Goal: Information Seeking & Learning: Get advice/opinions

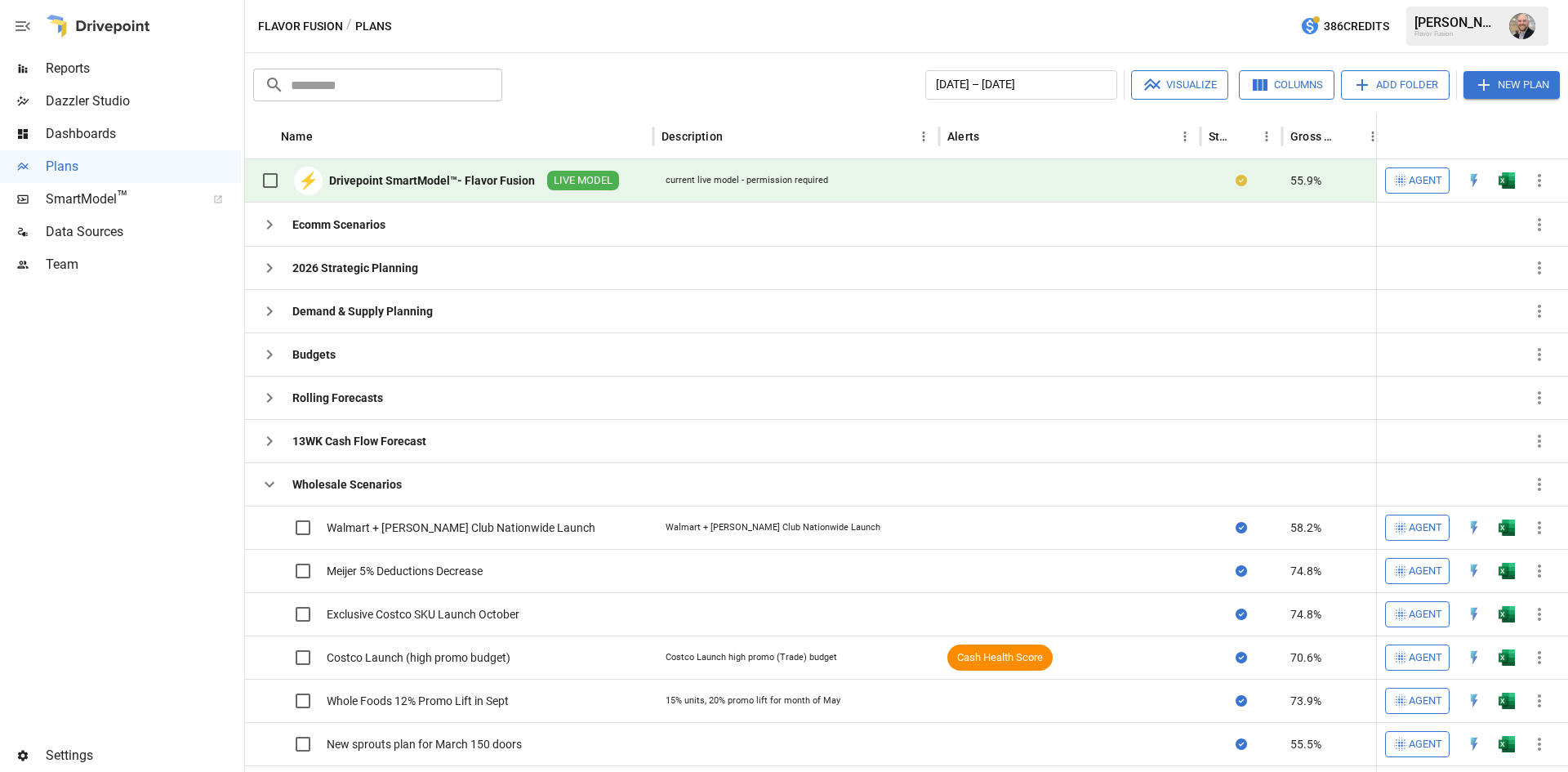
click at [1521, 34] on img "Dustin Jacobson" at bounding box center [1522, 26] width 26 height 26
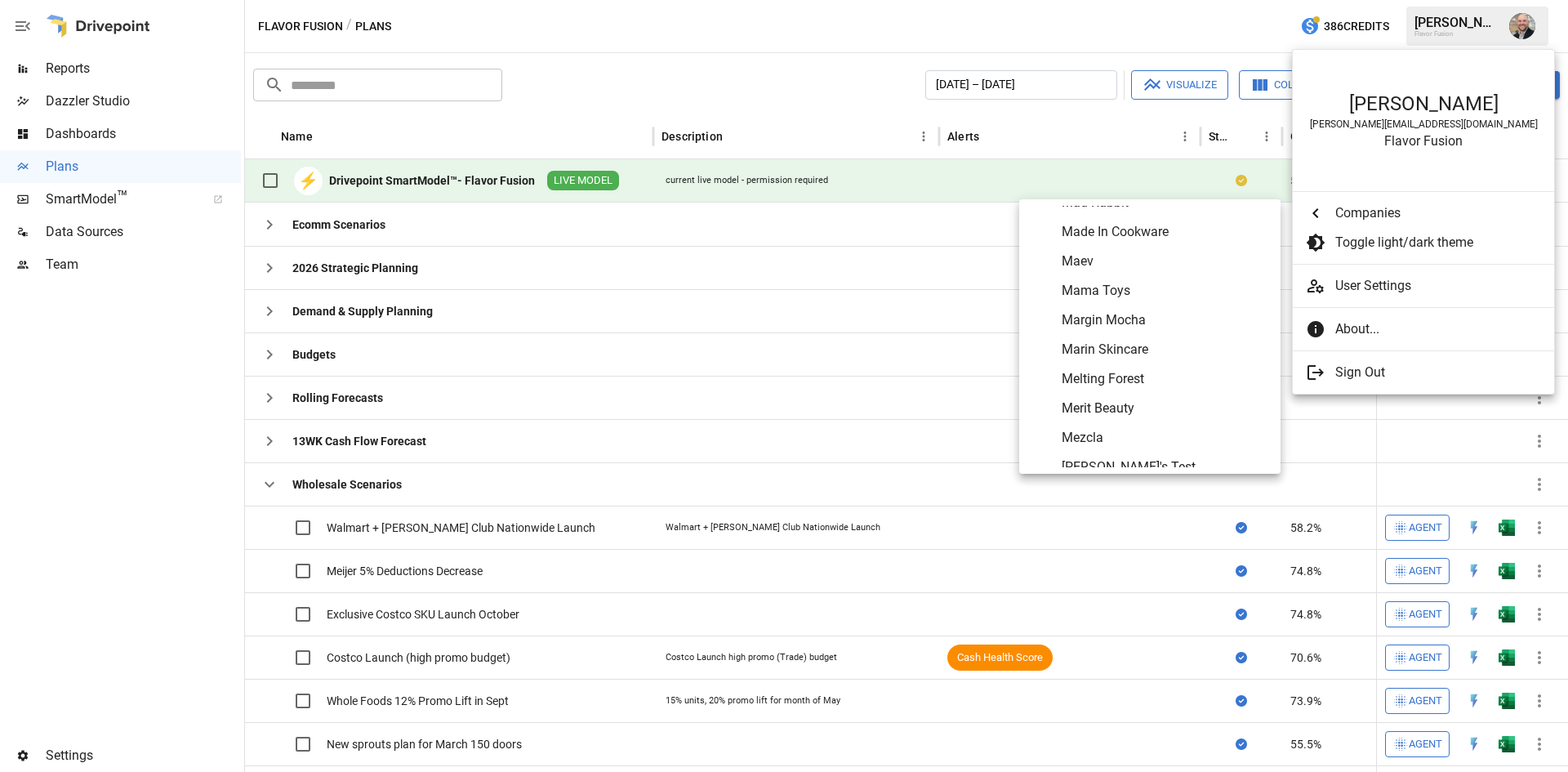
scroll to position [5304, 0]
click at [1167, 355] on span "Mezcla" at bounding box center [1164, 356] width 206 height 20
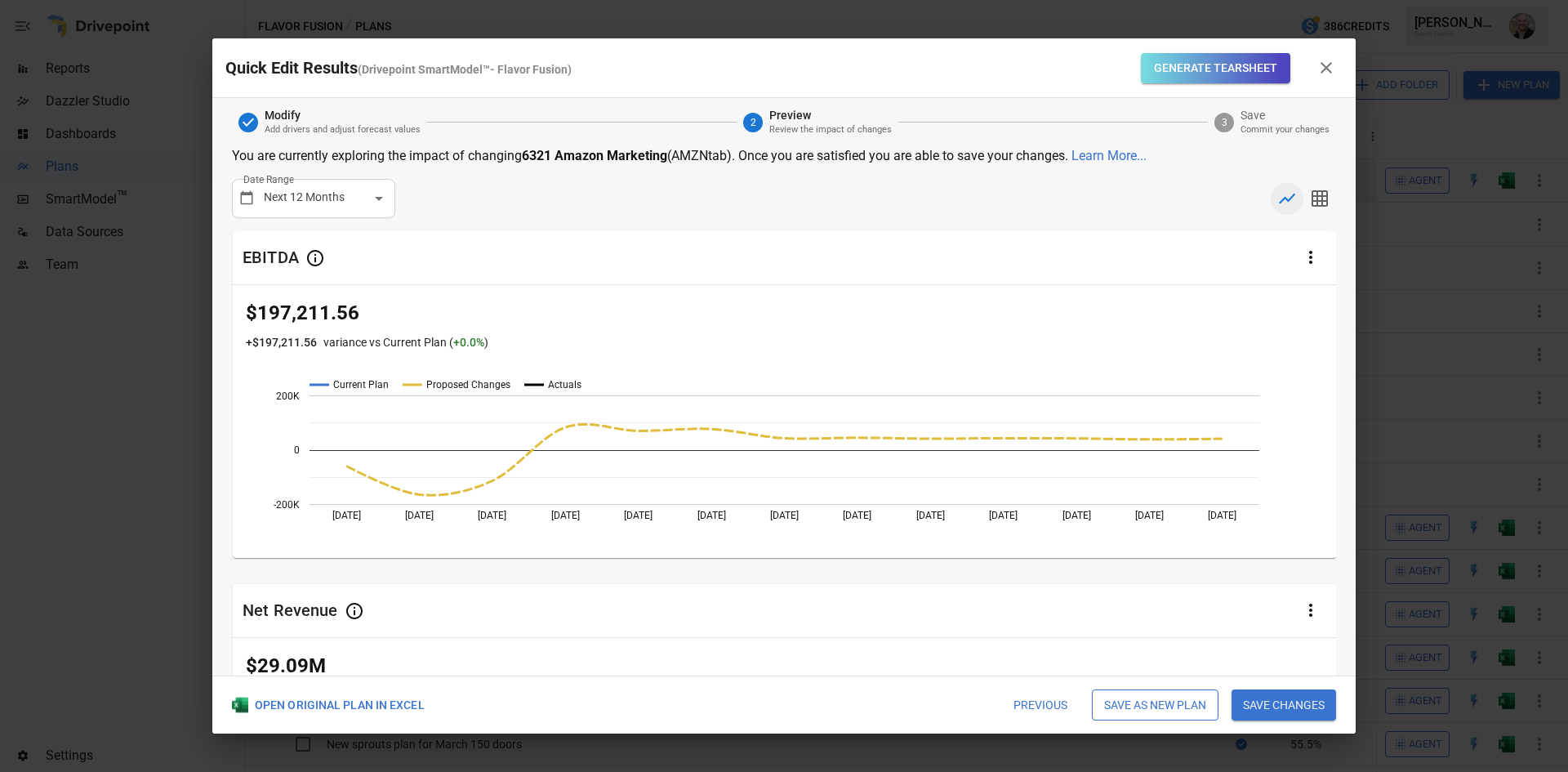
click at [1333, 77] on icon "button" at bounding box center [1326, 67] width 20 height 20
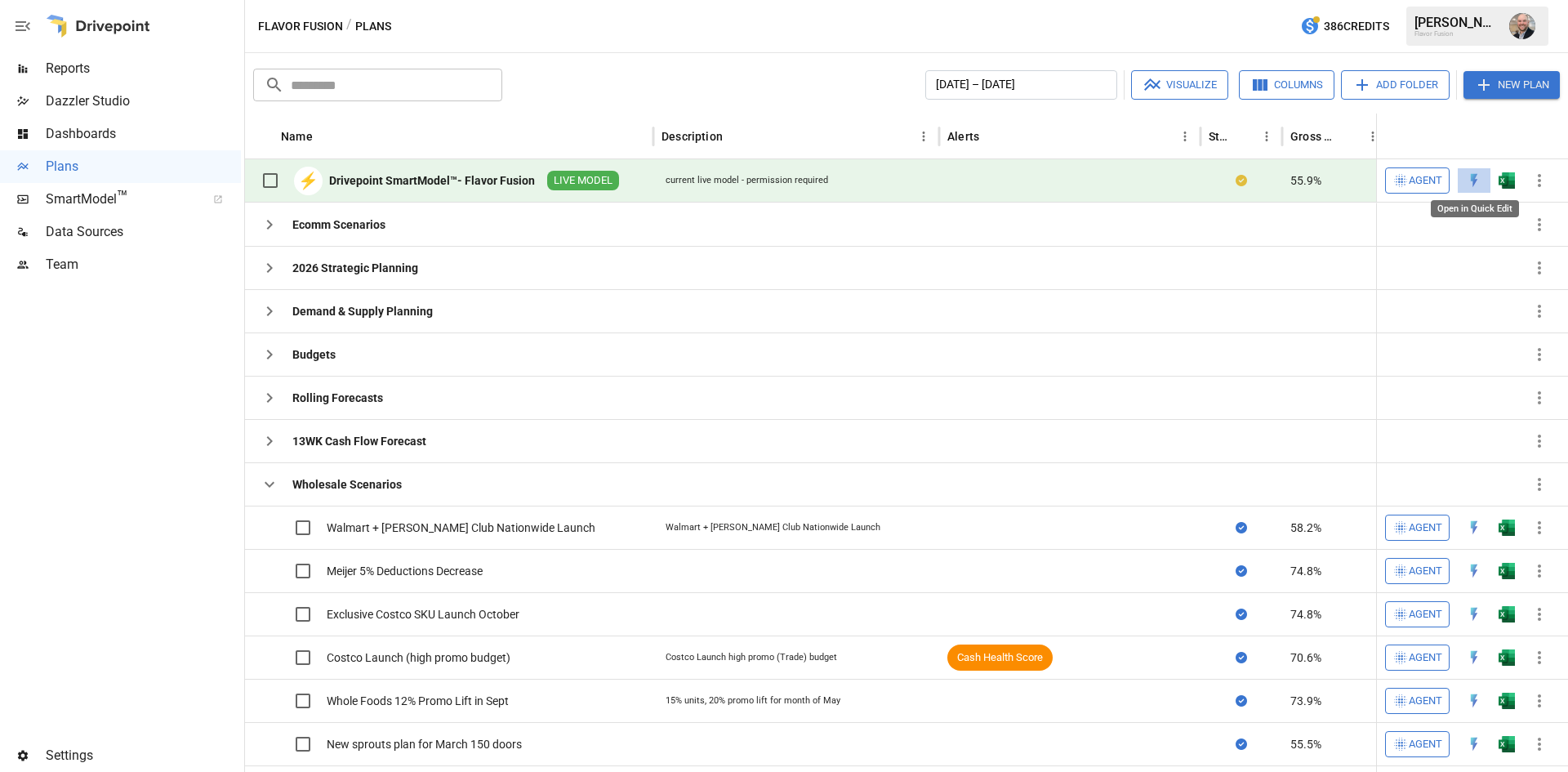
click at [1475, 181] on img "Open in Quick Edit" at bounding box center [1474, 180] width 16 height 16
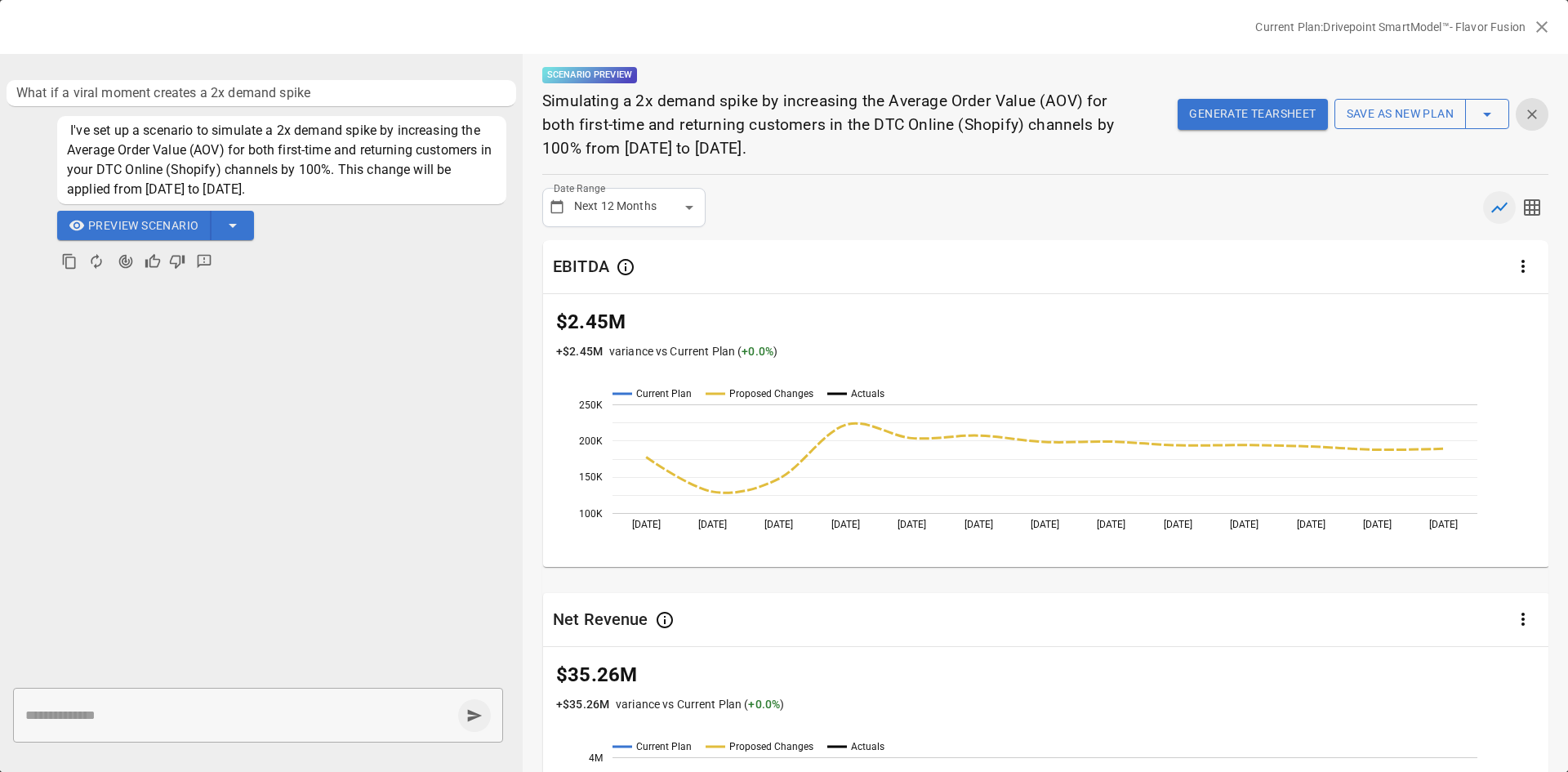
click at [1546, 25] on icon "button" at bounding box center [1541, 27] width 20 height 20
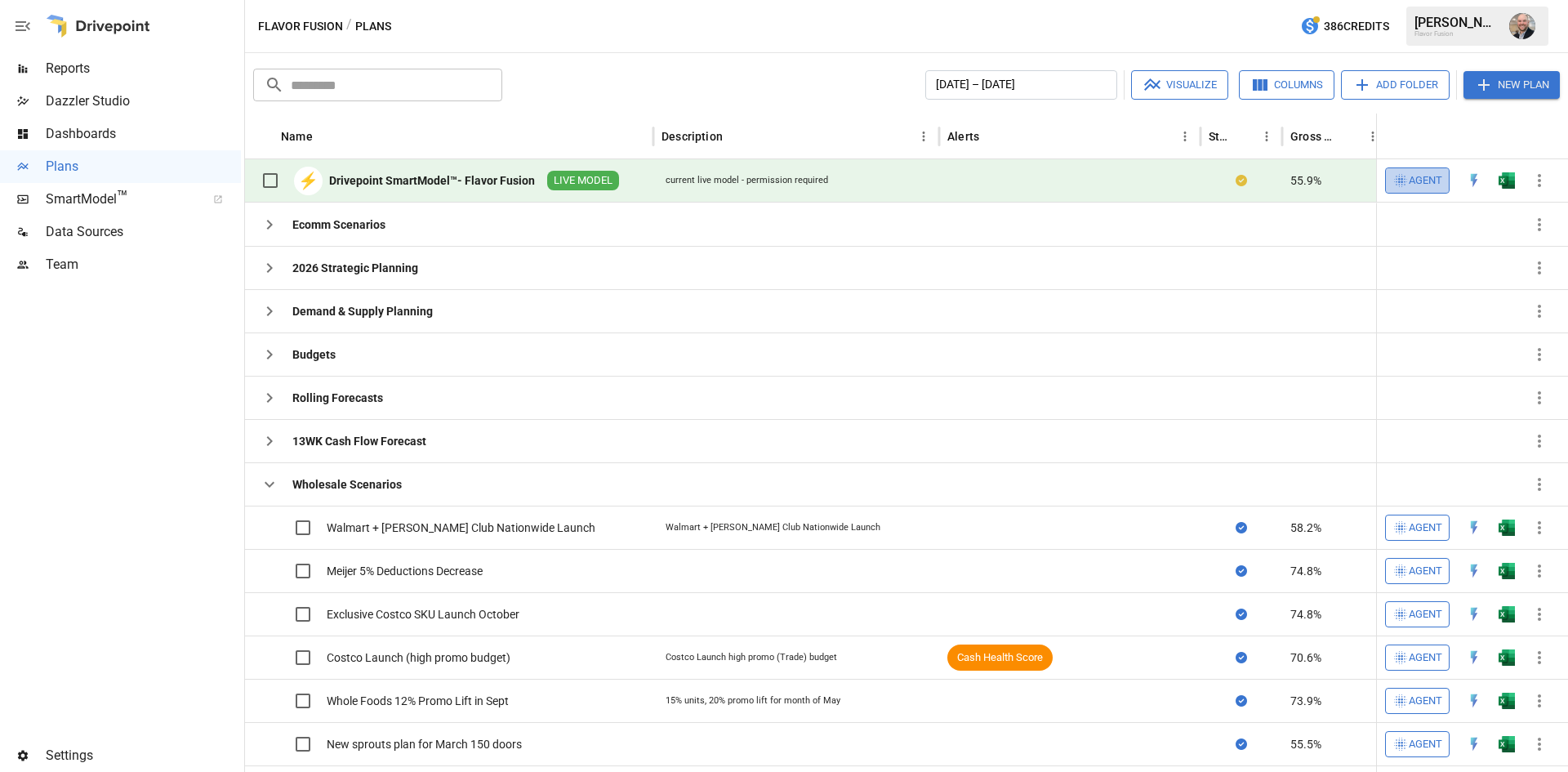
click at [1416, 177] on span "Agent" at bounding box center [1425, 181] width 34 height 19
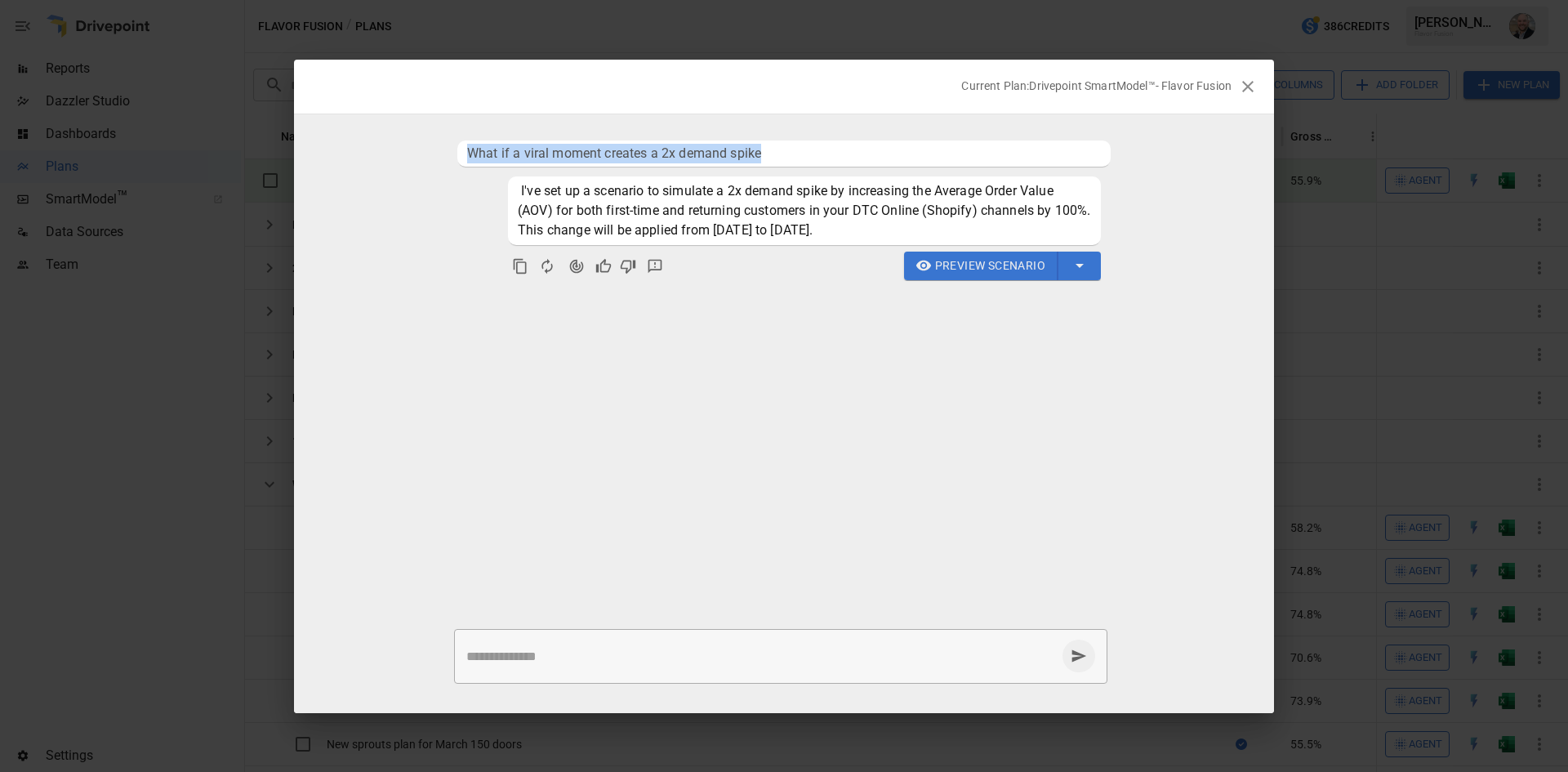
drag, startPoint x: 467, startPoint y: 149, endPoint x: 865, endPoint y: 159, distance: 398.1
click at [865, 159] on span "What if a viral moment creates a 2x demand spike" at bounding box center [784, 153] width 634 height 20
drag, startPoint x: 948, startPoint y: 227, endPoint x: 993, endPoint y: 238, distance: 46.3
click at [993, 238] on span "I've set up a scenario to simulate a 2x demand spike by increasing the Average …" at bounding box center [805, 210] width 574 height 59
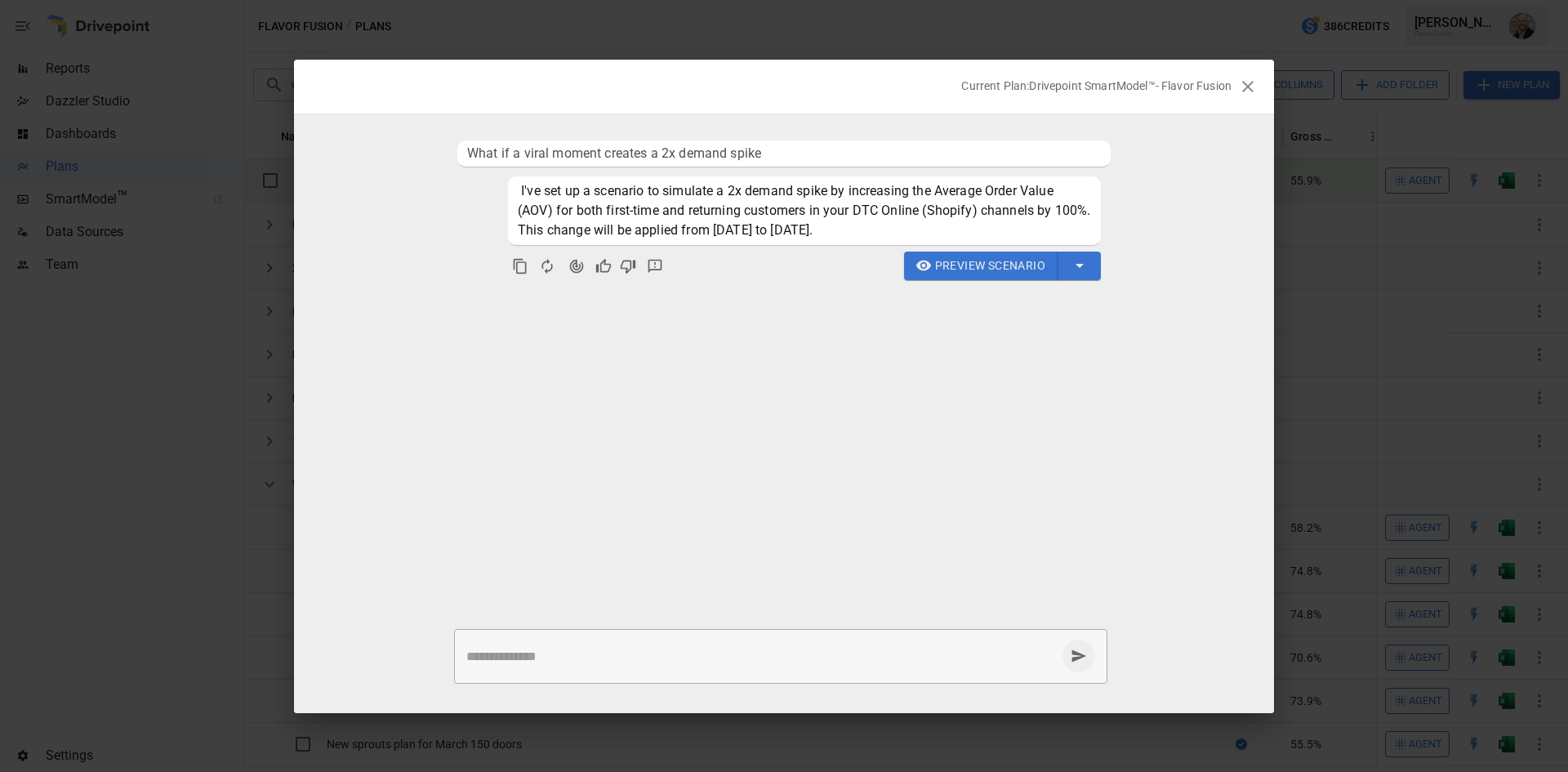
click at [992, 237] on span "I've set up a scenario to simulate a 2x demand spike by increasing the Average …" at bounding box center [805, 210] width 574 height 59
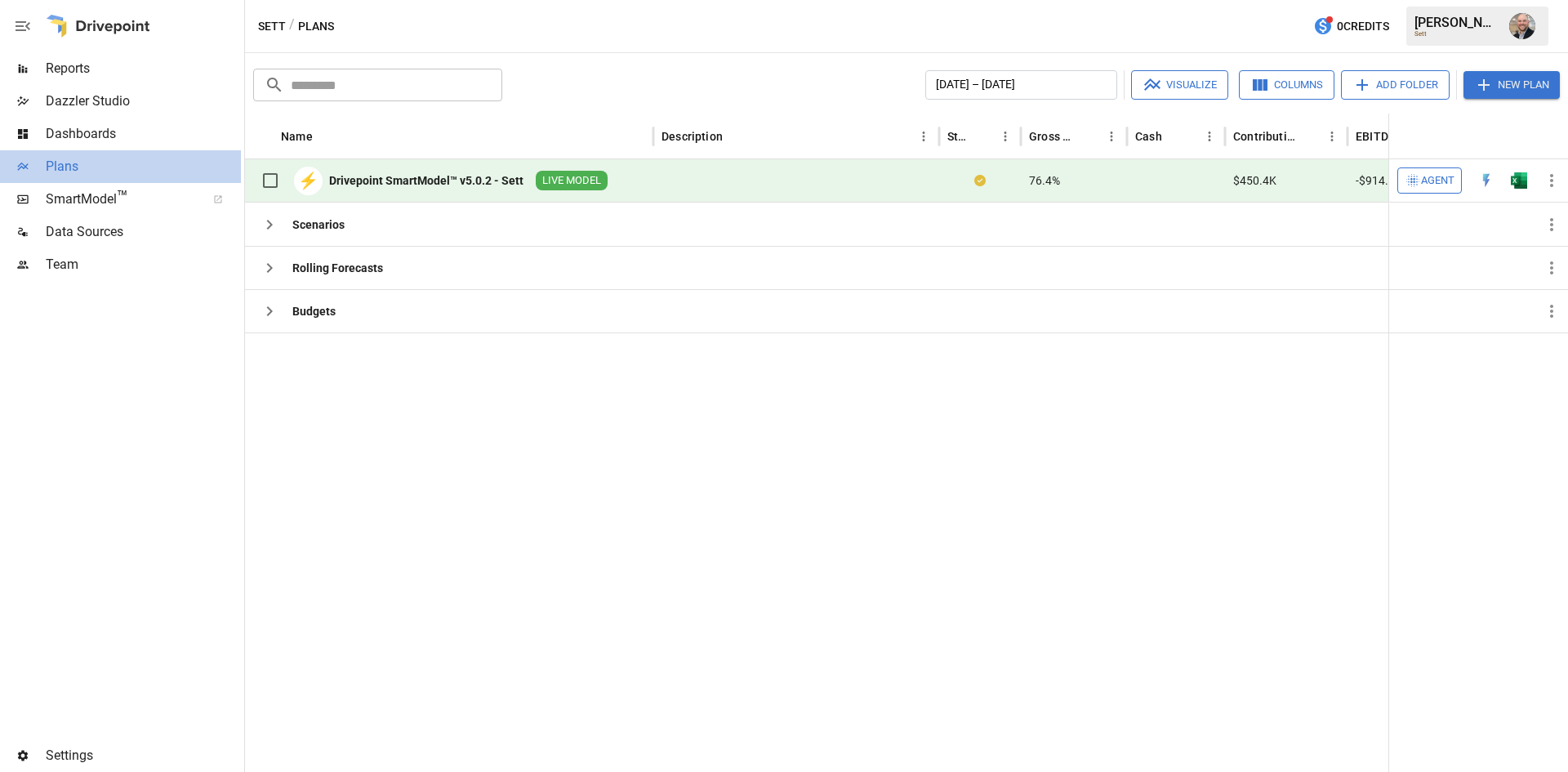
click at [123, 159] on span "Plans" at bounding box center [143, 166] width 196 height 20
click at [86, 66] on span "Reports" at bounding box center [143, 68] width 196 height 20
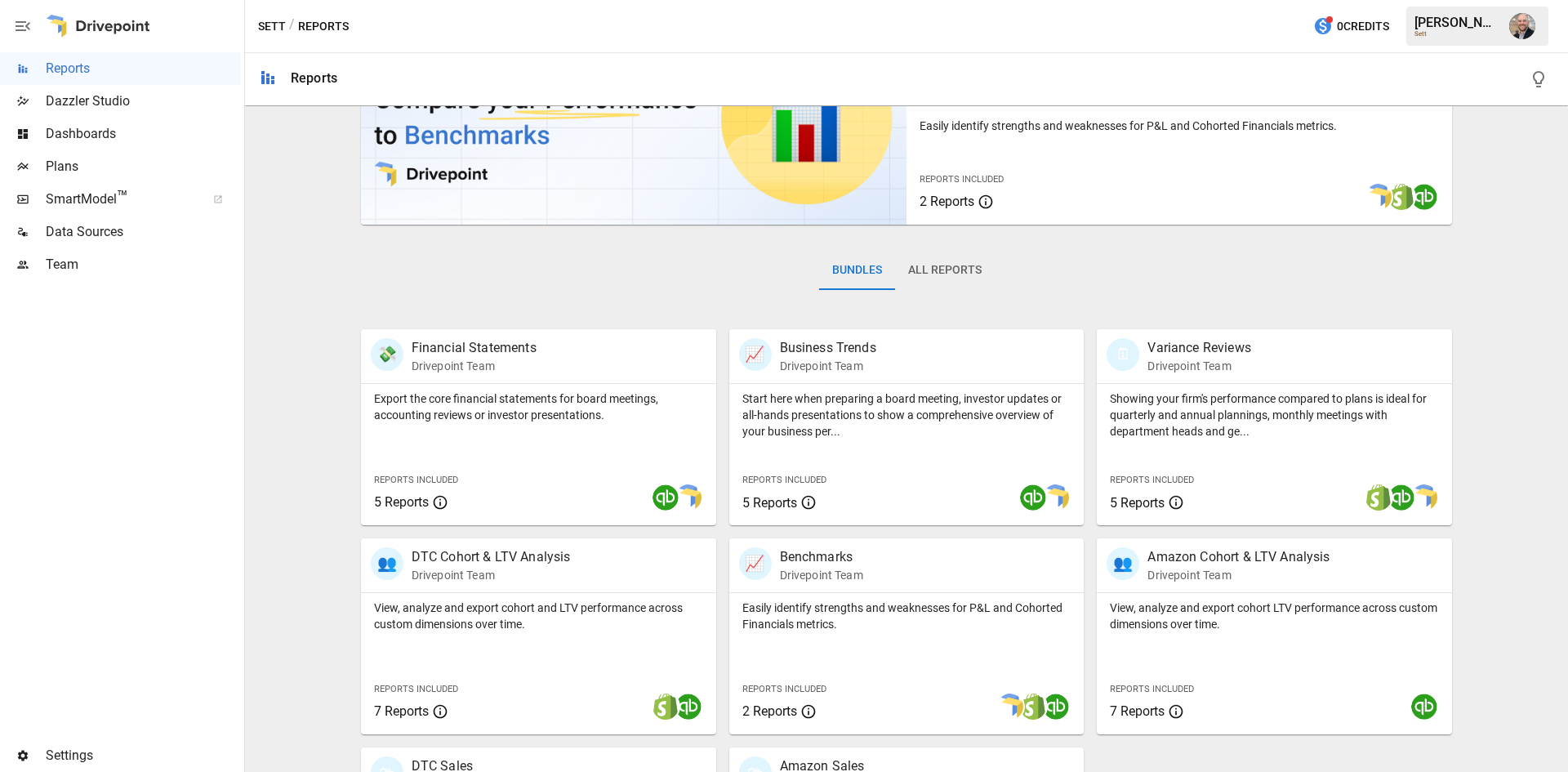
scroll to position [245, 0]
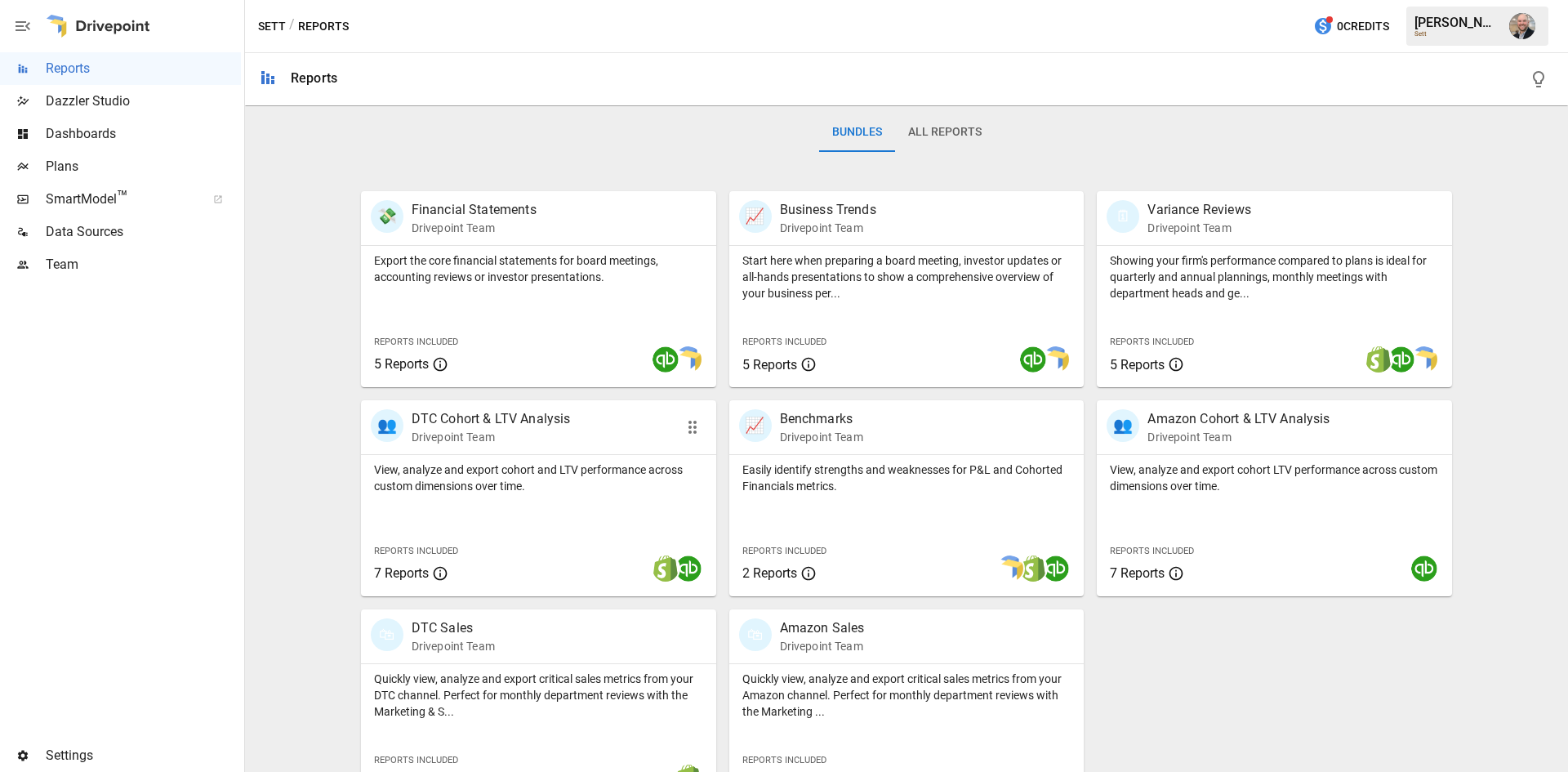
click at [563, 477] on p "View, analyze and export cohort and LTV performance across custom dimensions ov…" at bounding box center [538, 478] width 329 height 33
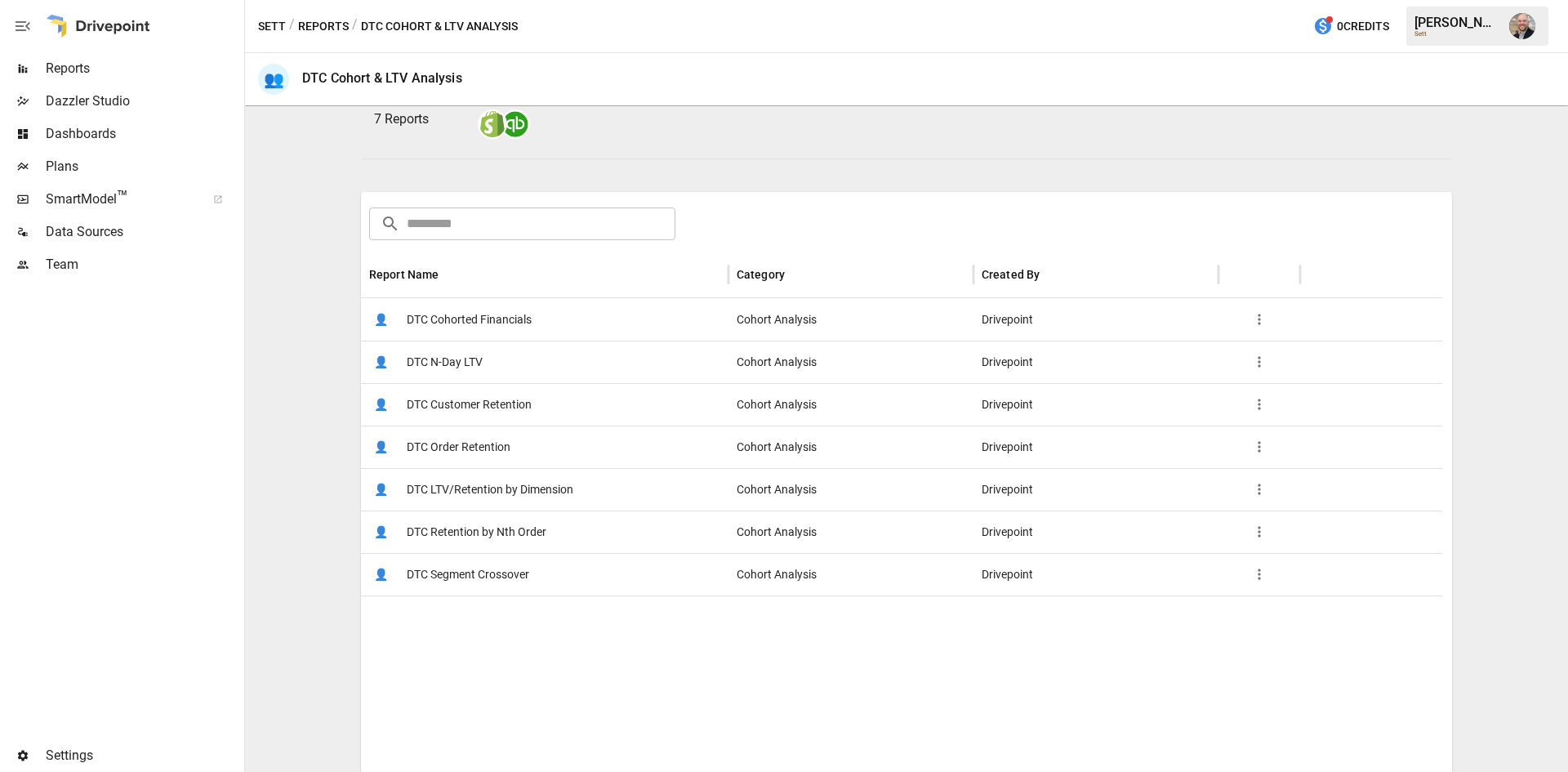
scroll to position [164, 0]
click at [522, 333] on span "DTC Cohorted Financials" at bounding box center [469, 318] width 125 height 41
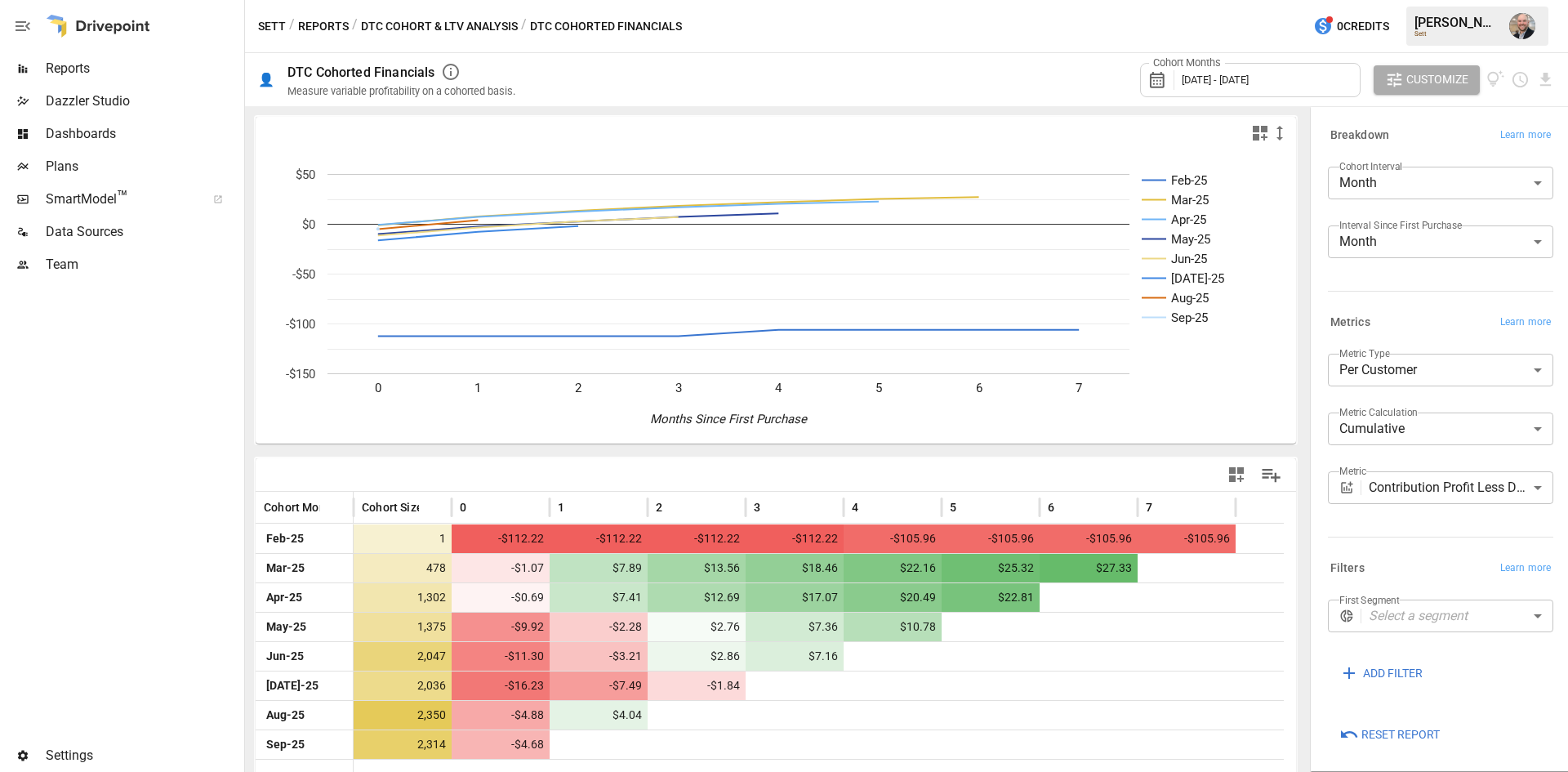
click at [1513, 0] on body "**********" at bounding box center [784, 0] width 1568 height 0
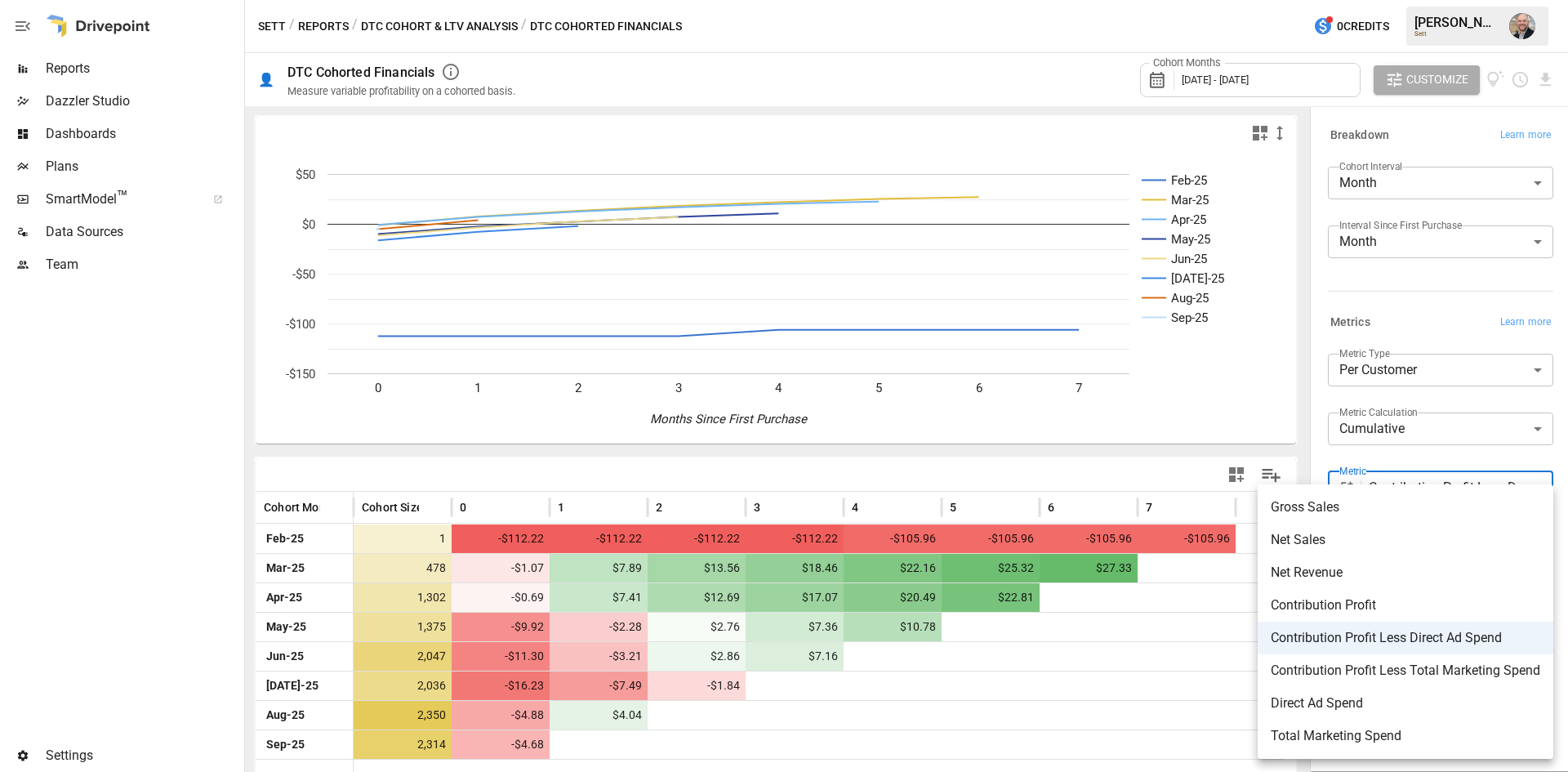
click at [1458, 546] on span "Net Sales" at bounding box center [1405, 539] width 270 height 20
type input "*********"
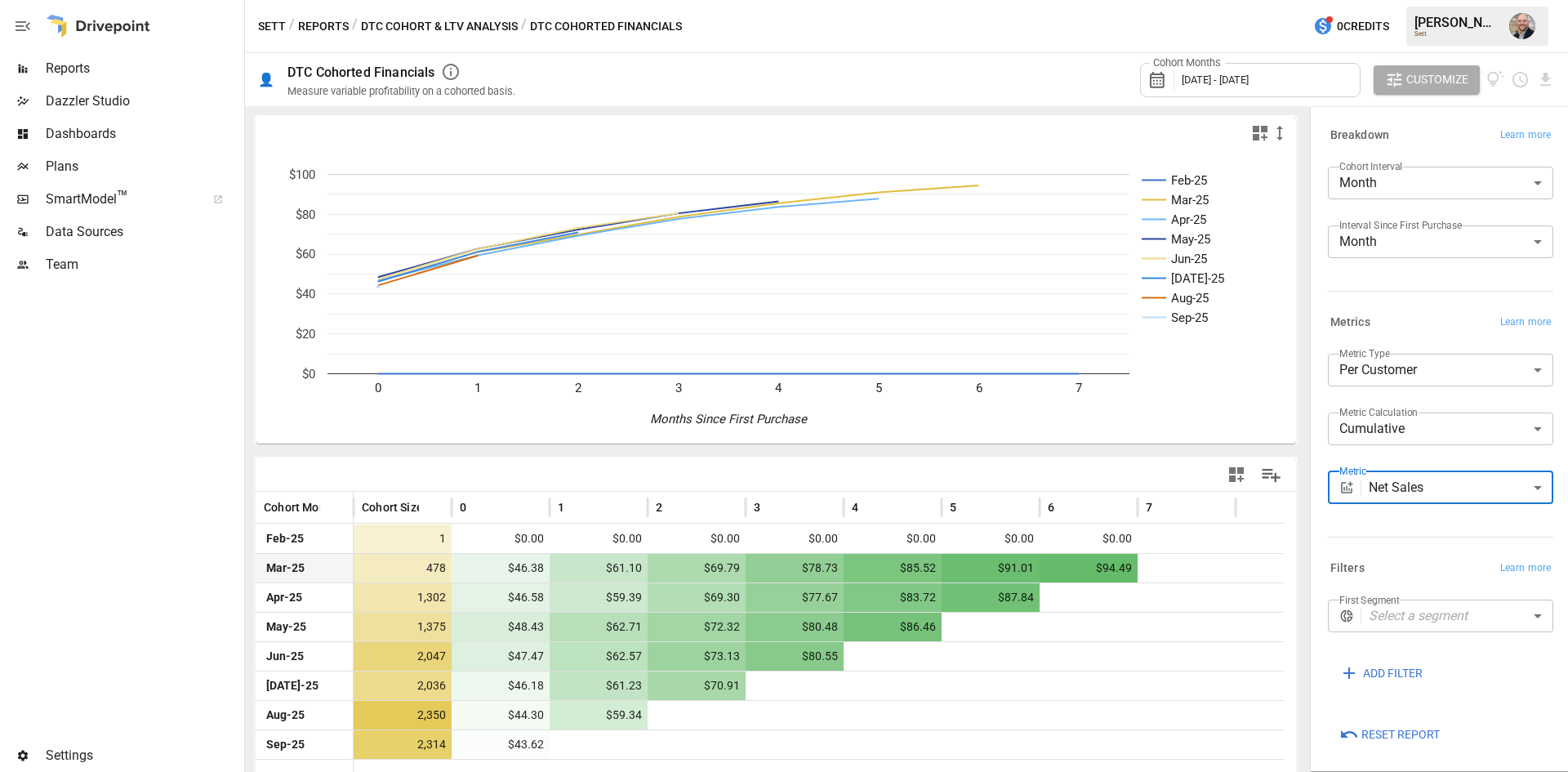
scroll to position [23, 0]
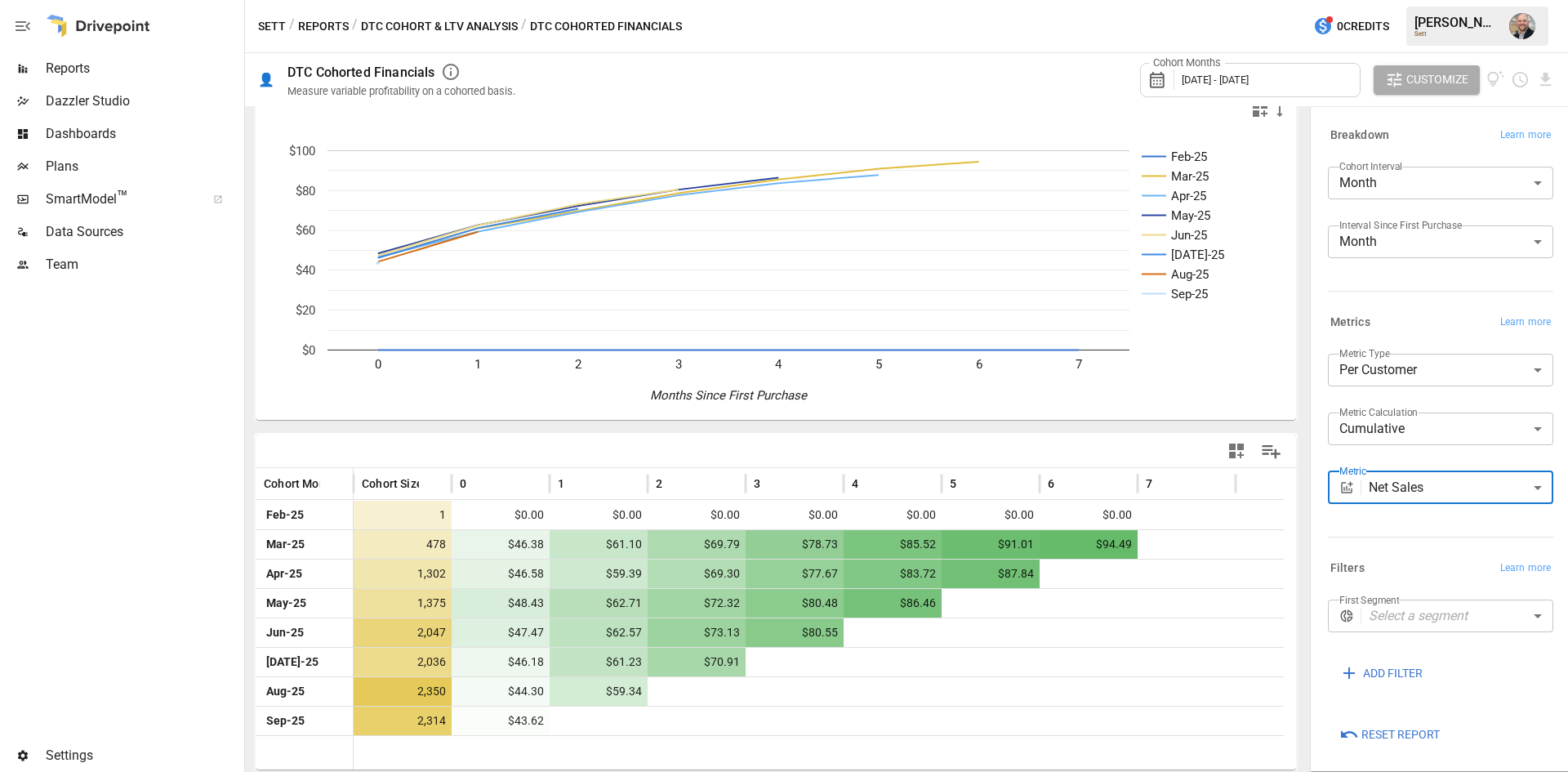
click at [1402, 0] on body "**********" at bounding box center [784, 0] width 1568 height 0
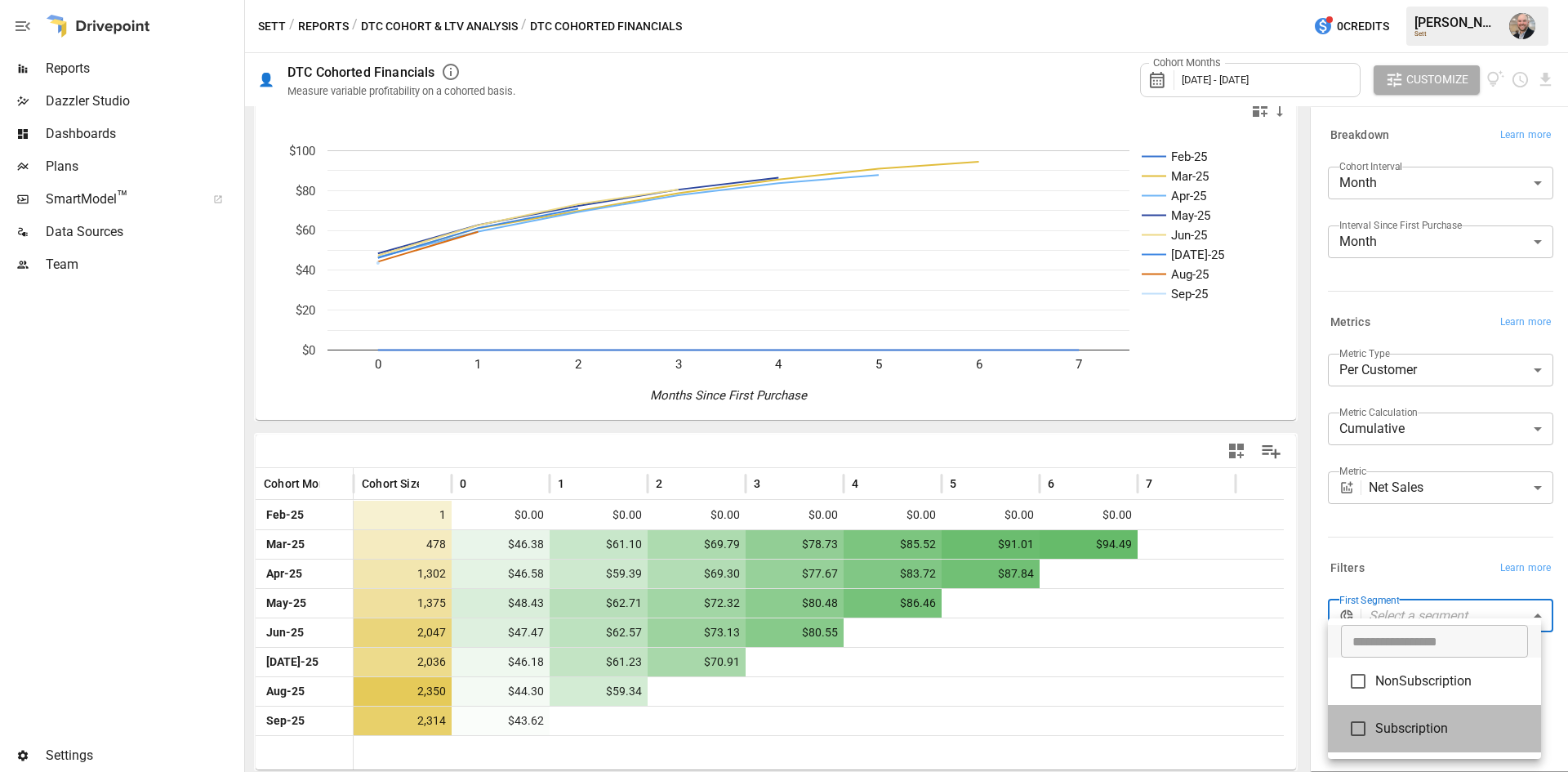
click at [1411, 727] on span "Subscription" at bounding box center [1451, 728] width 152 height 20
type input "**********"
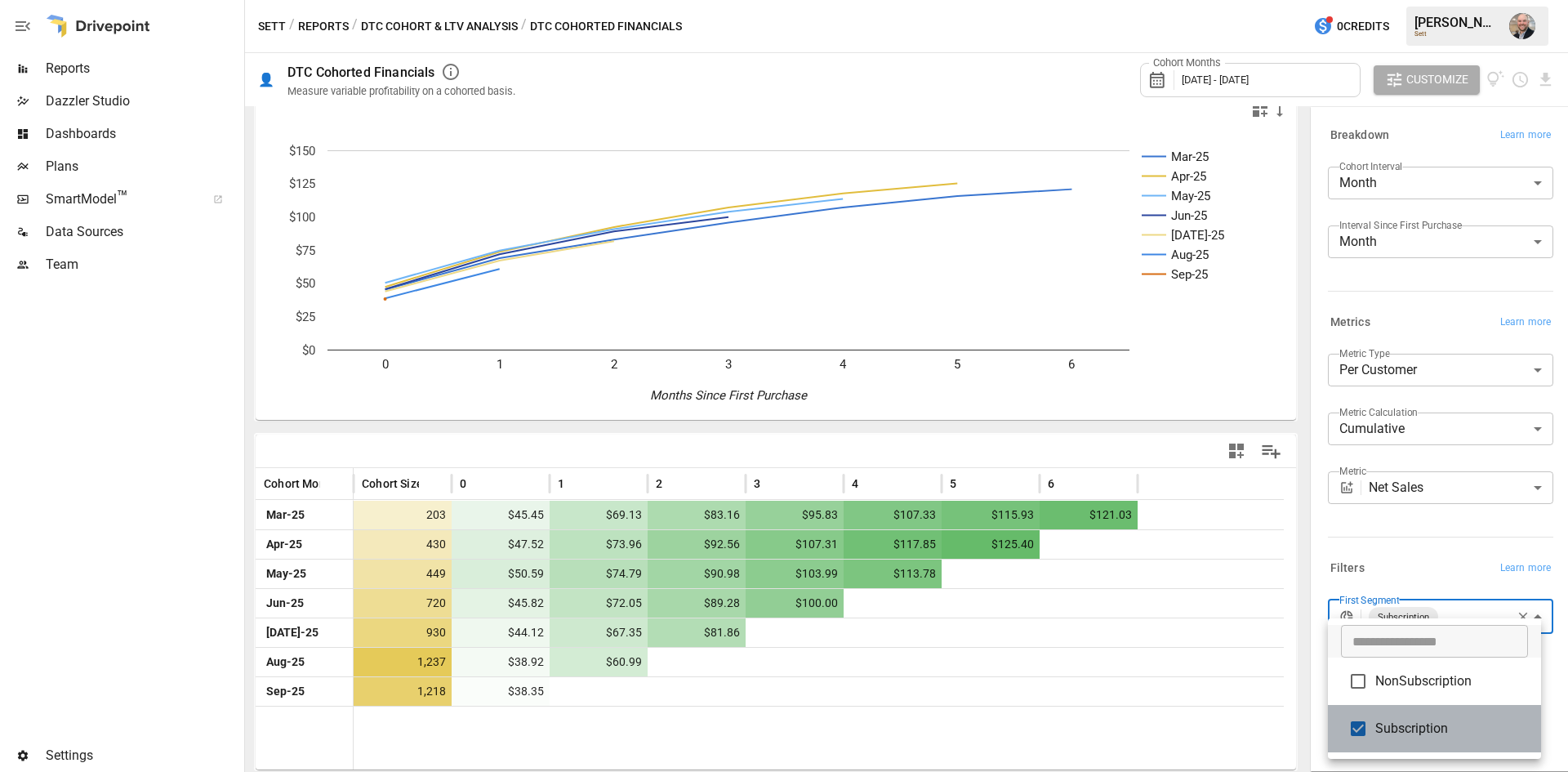
click at [1409, 723] on span "Subscription" at bounding box center [1451, 728] width 152 height 20
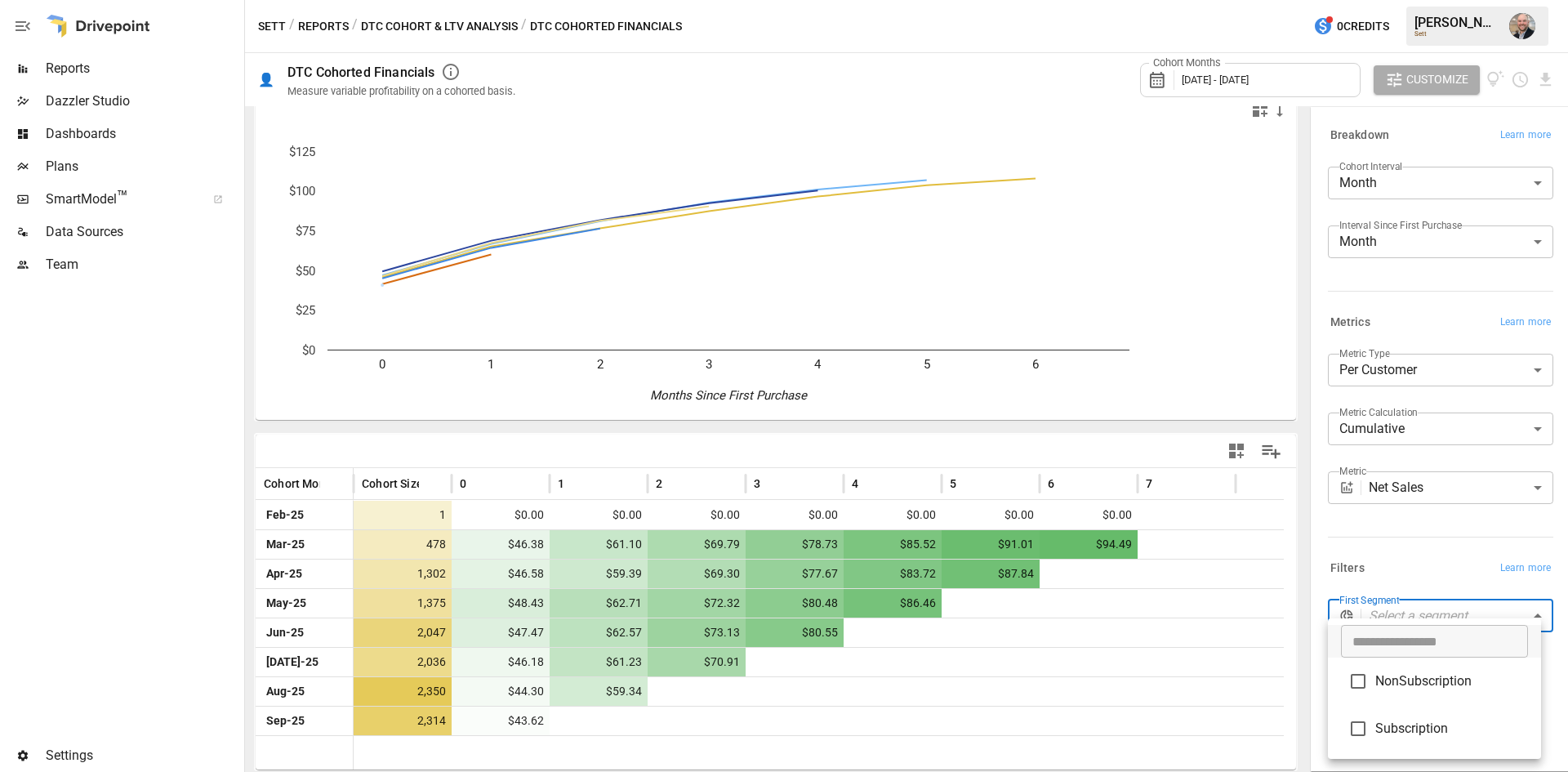
click at [1422, 563] on div at bounding box center [784, 386] width 1568 height 772
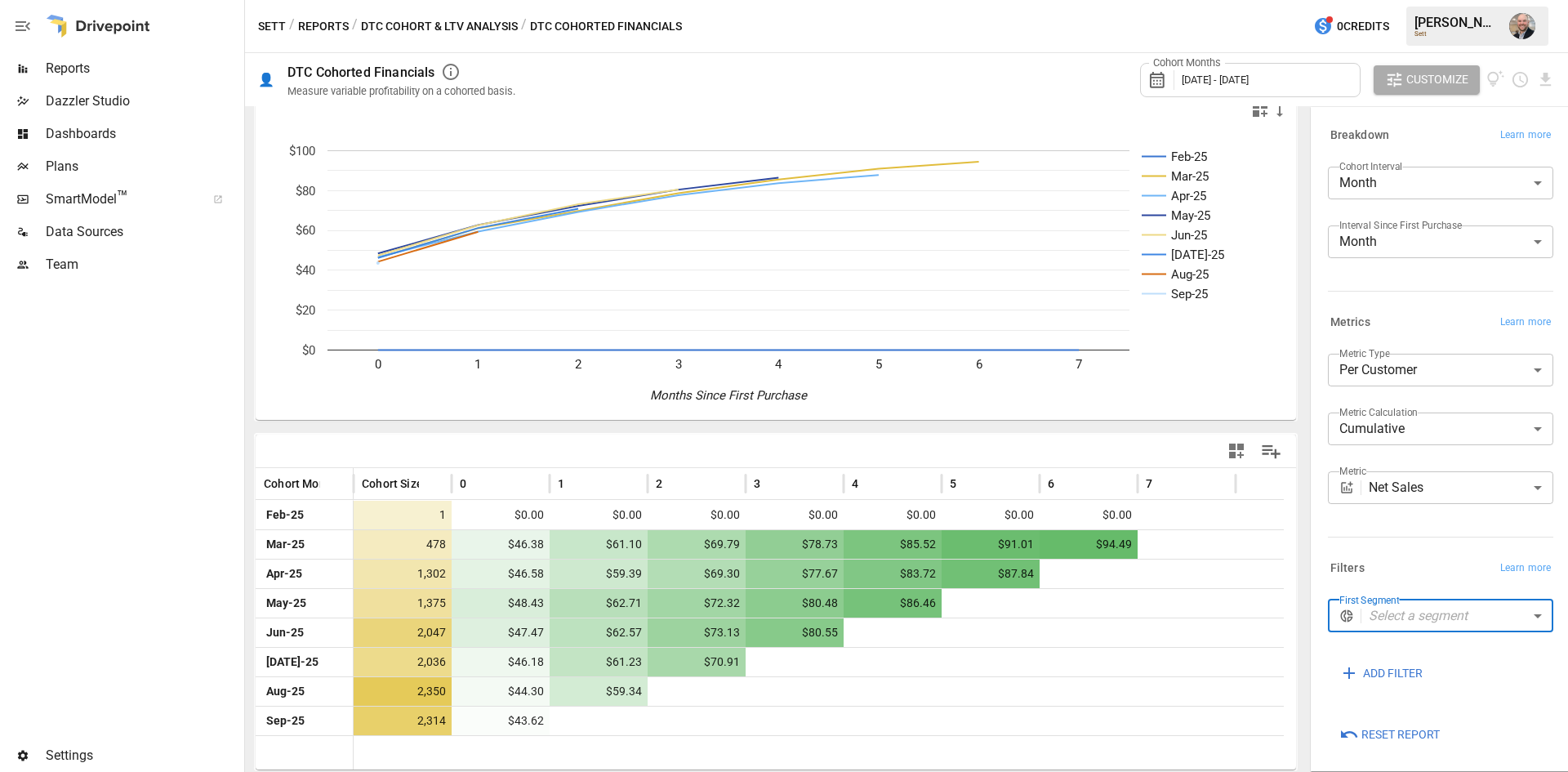
click at [1473, 0] on body "**********" at bounding box center [784, 0] width 1568 height 0
type input "**********"
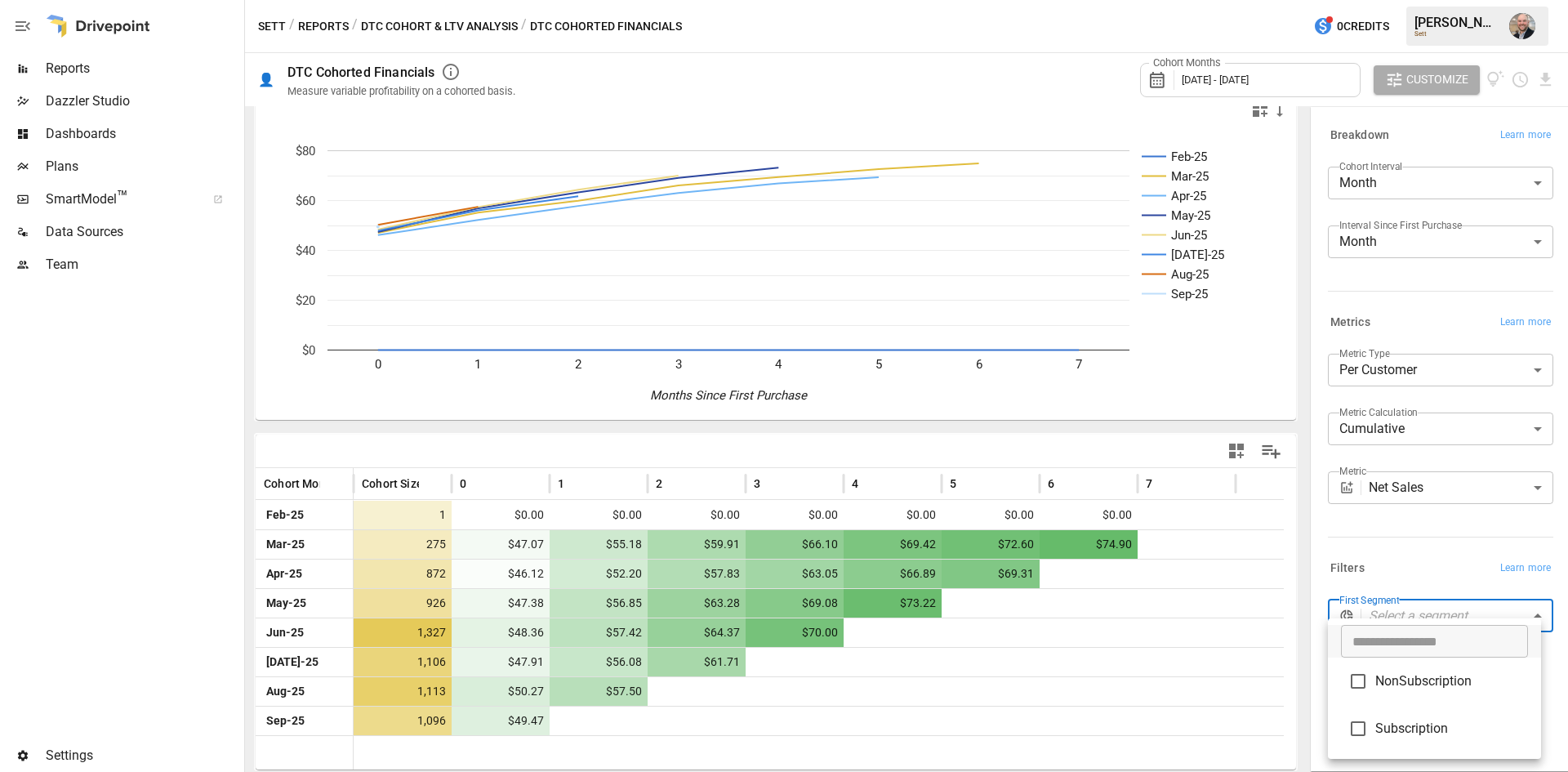
click at [1453, 545] on div at bounding box center [784, 386] width 1568 height 772
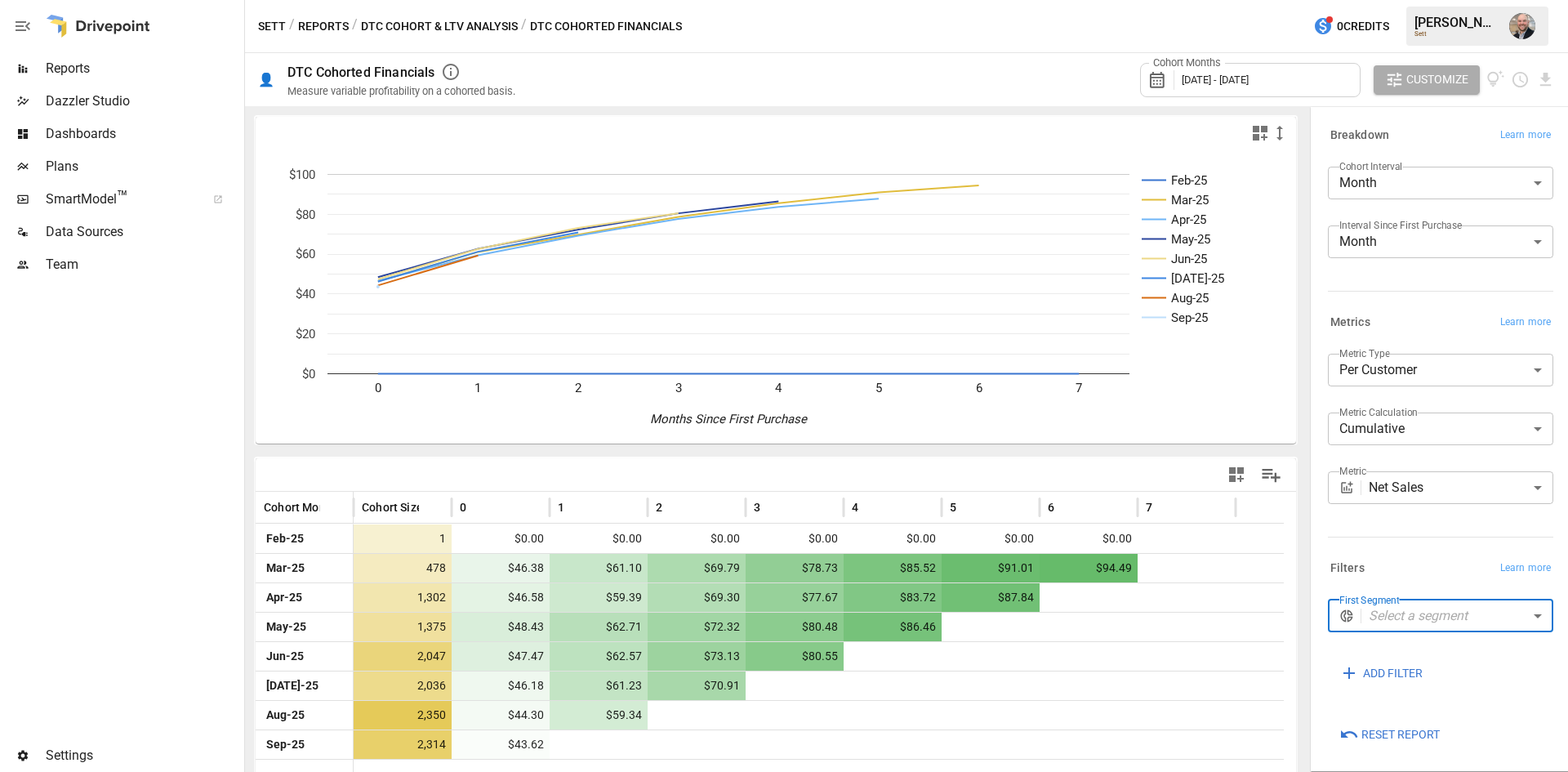
click at [1408, 0] on body "**********" at bounding box center [784, 0] width 1568 height 0
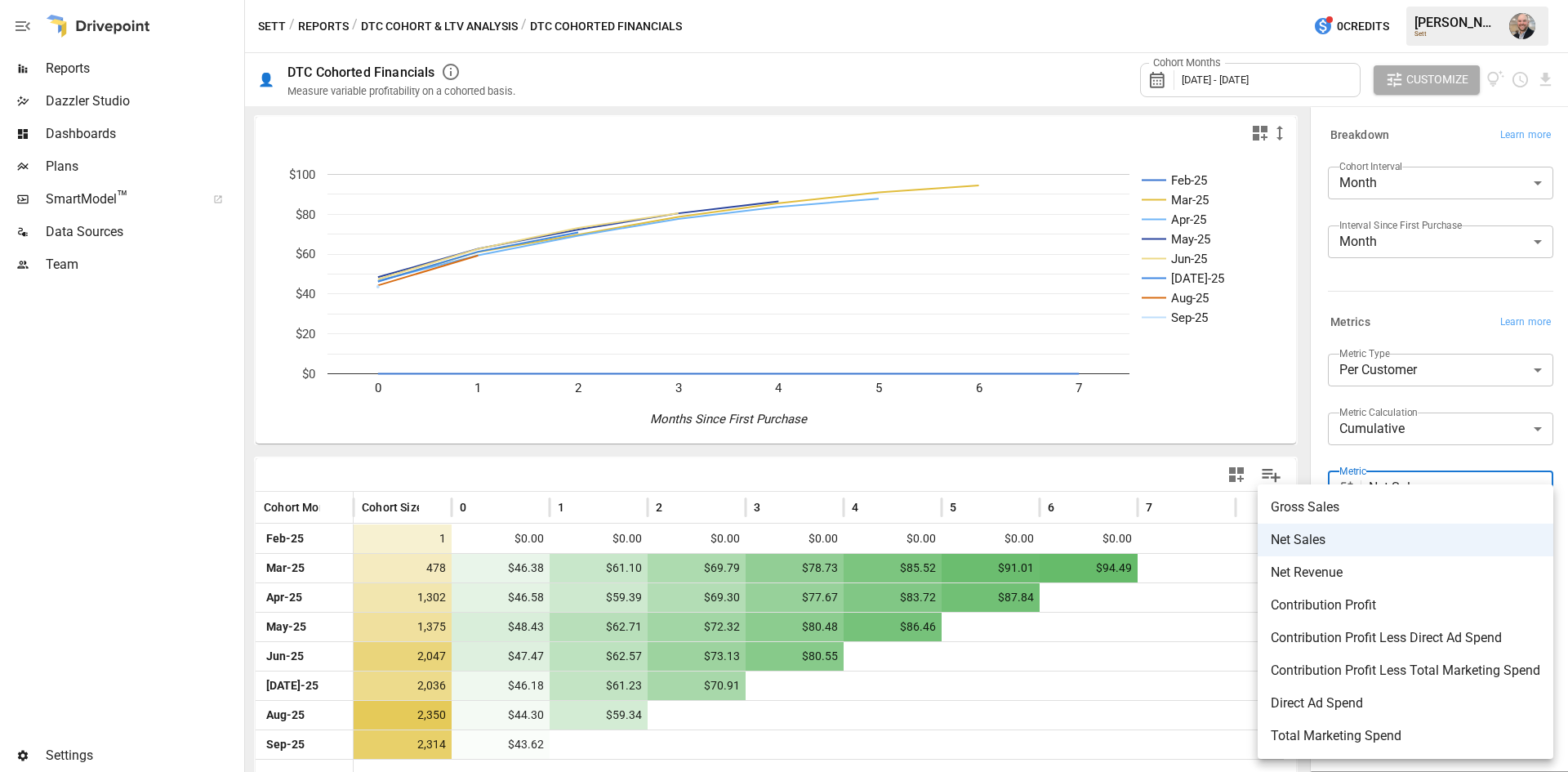
click at [1410, 676] on span "Contribution Profit Less Total Marketing Spend" at bounding box center [1405, 670] width 270 height 20
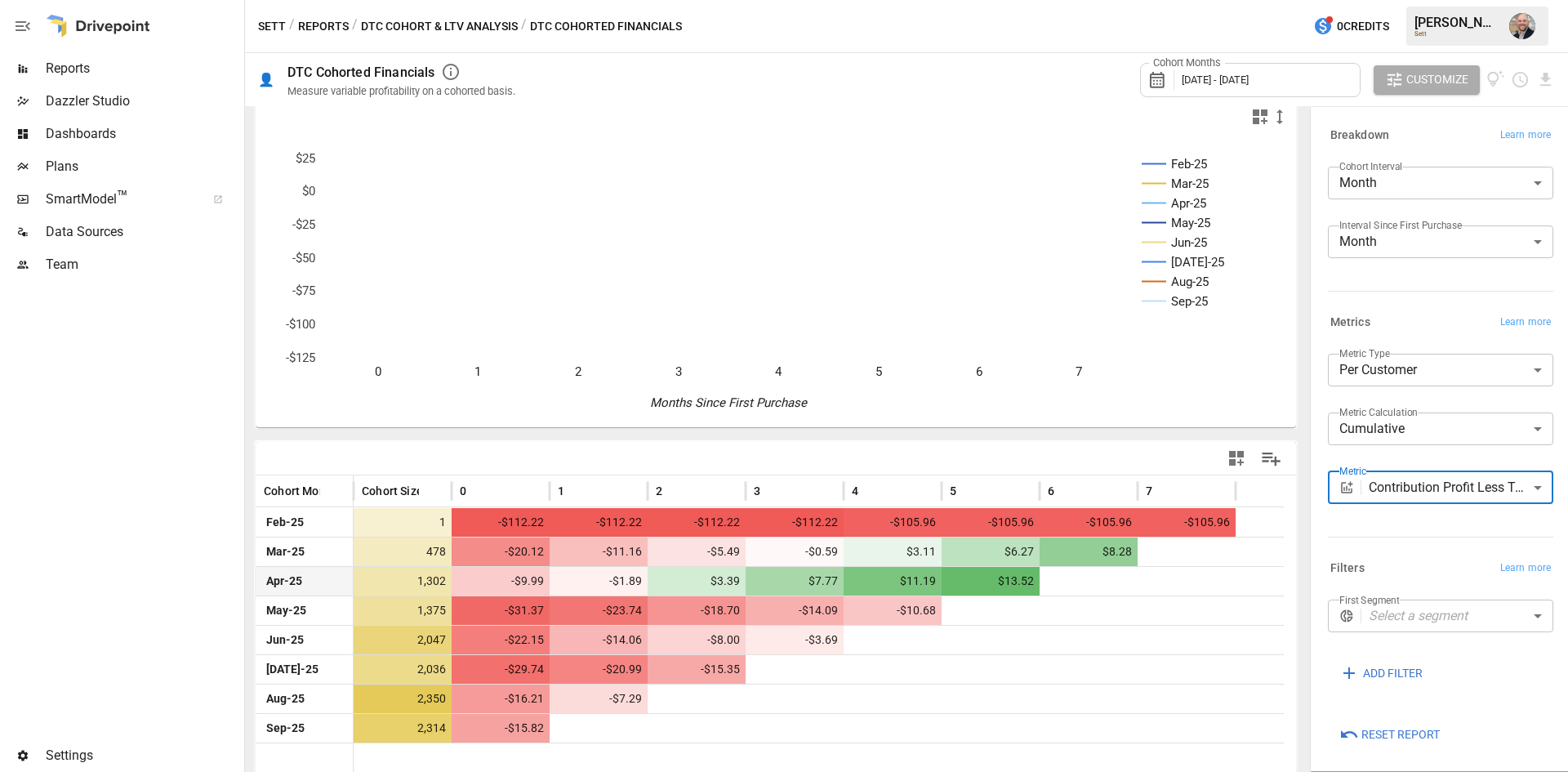
scroll to position [23, 0]
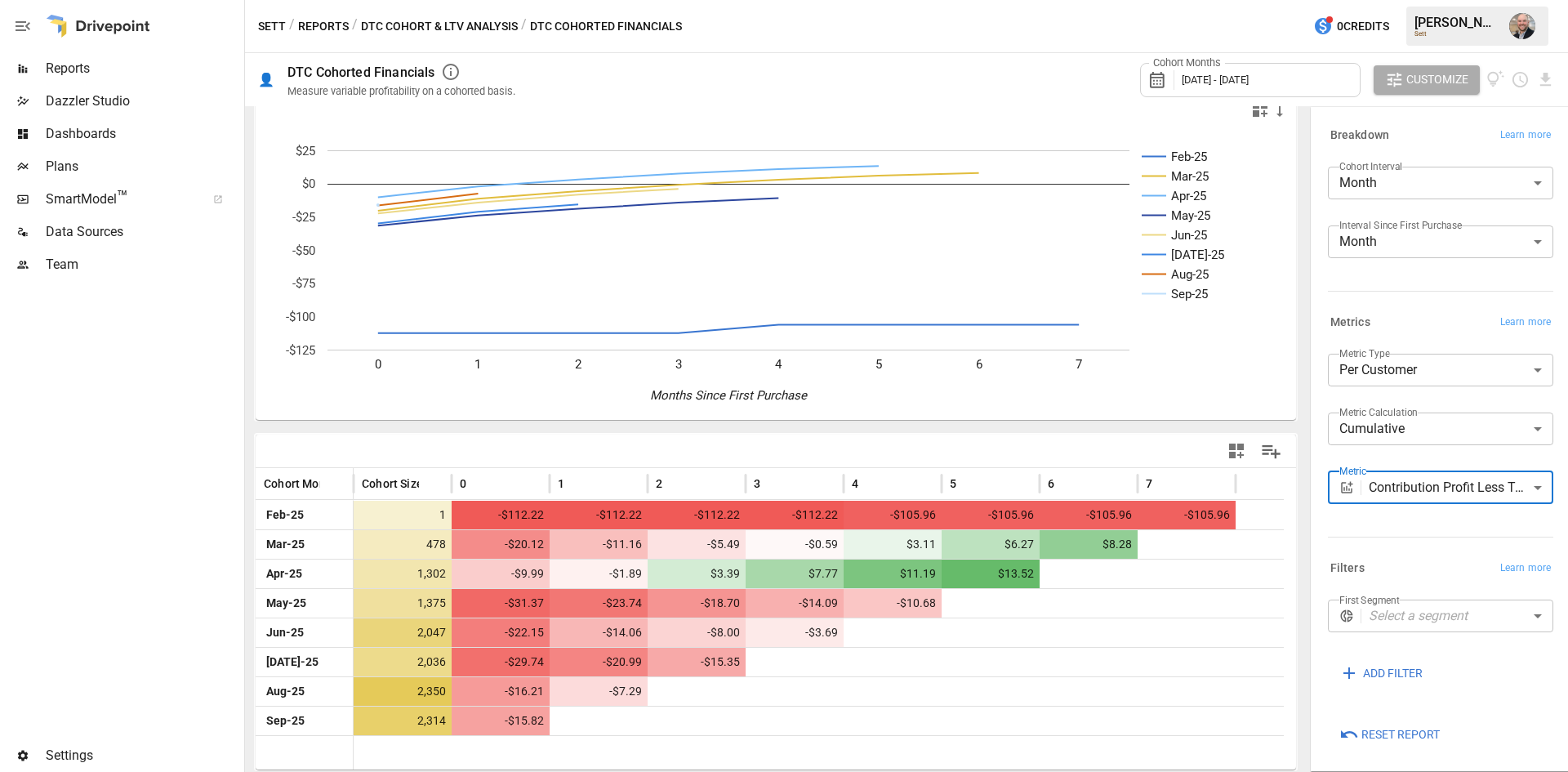
click at [1443, 0] on body "Reports Dazzler Studio Dashboards Plans SmartModel ™ Data Sources Team Settings…" at bounding box center [784, 0] width 1568 height 0
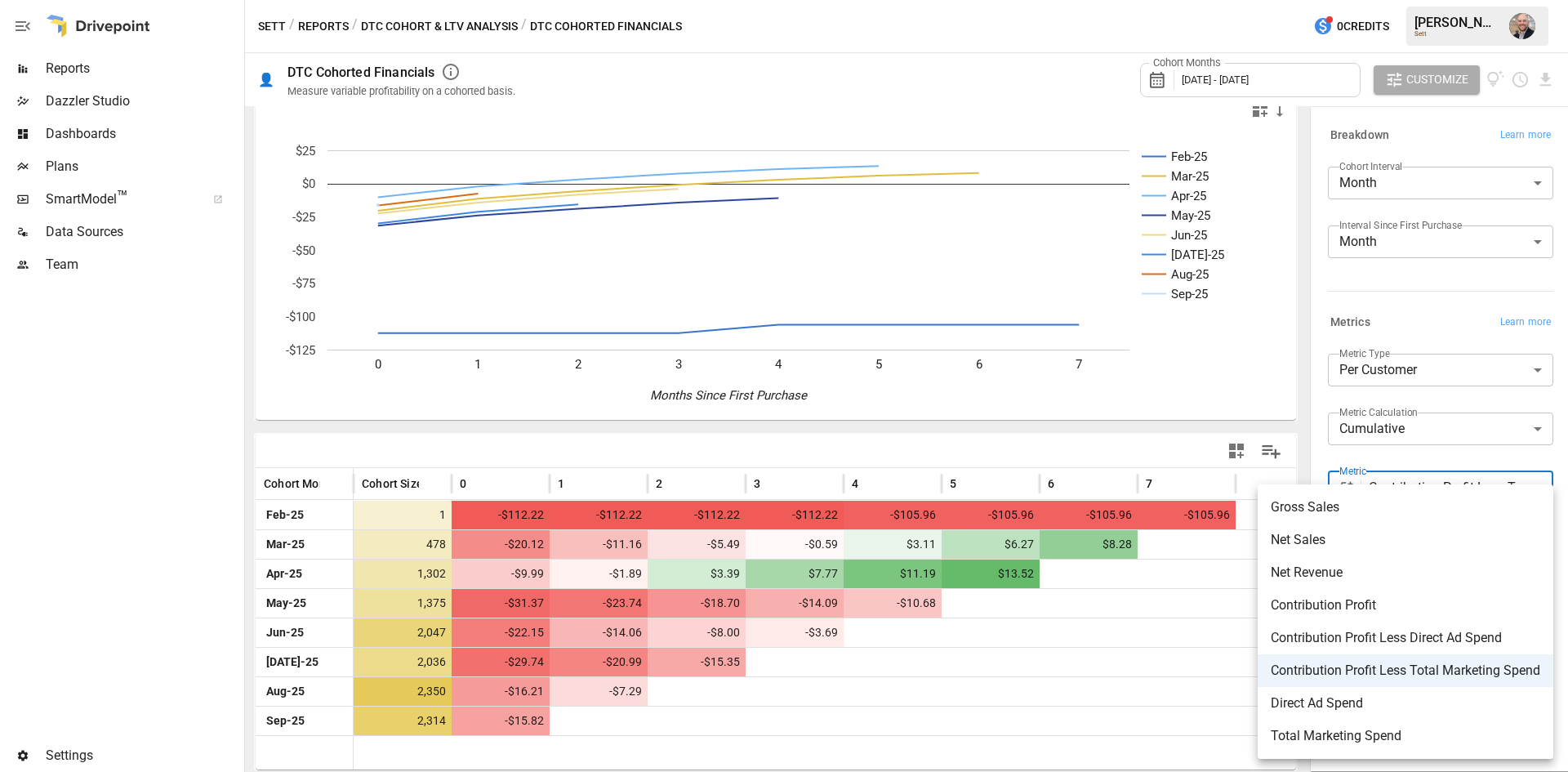
click at [1429, 537] on span "Net Sales" at bounding box center [1405, 539] width 270 height 20
type input "*********"
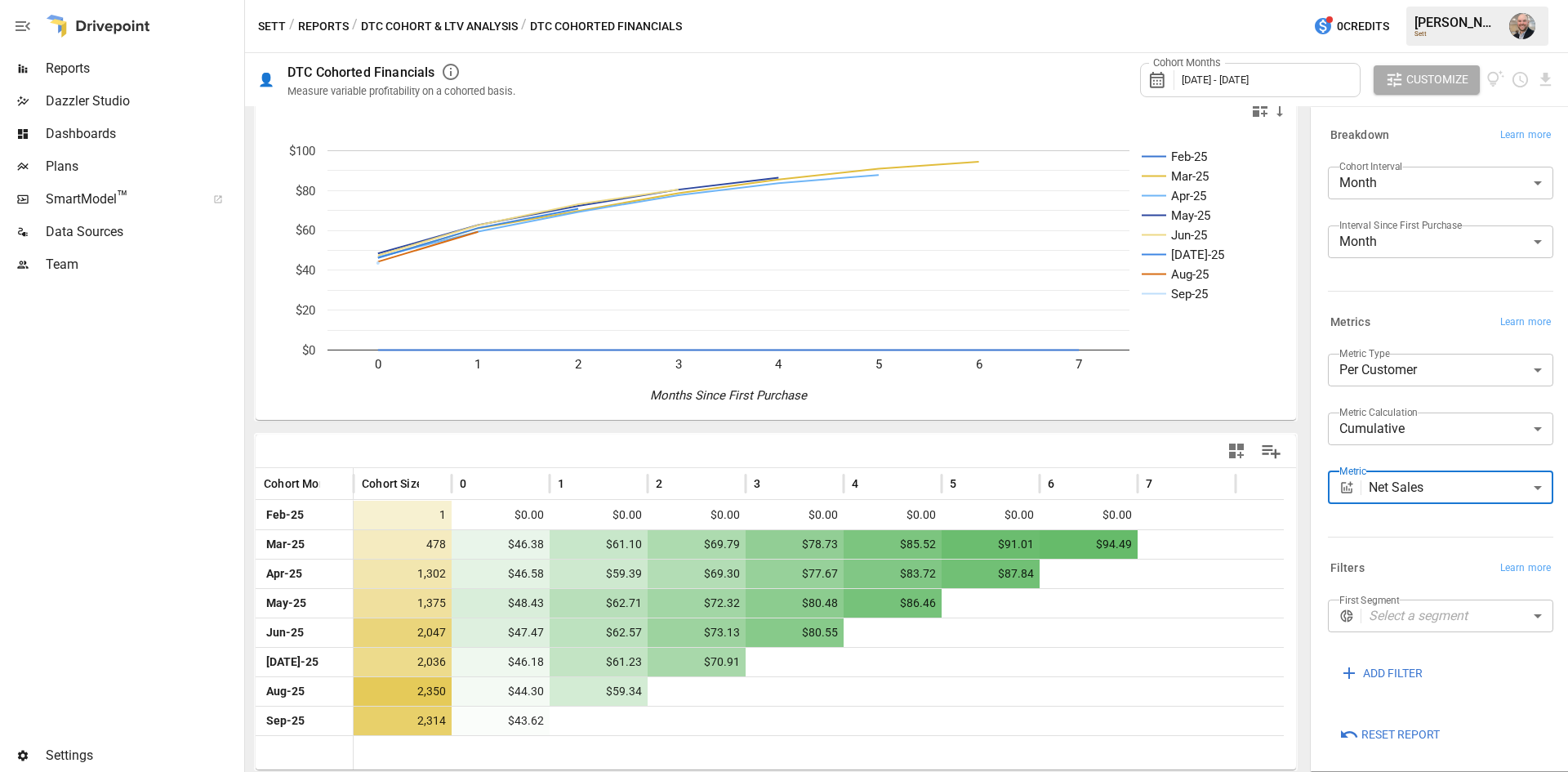
click at [107, 158] on span "Plans" at bounding box center [143, 166] width 196 height 20
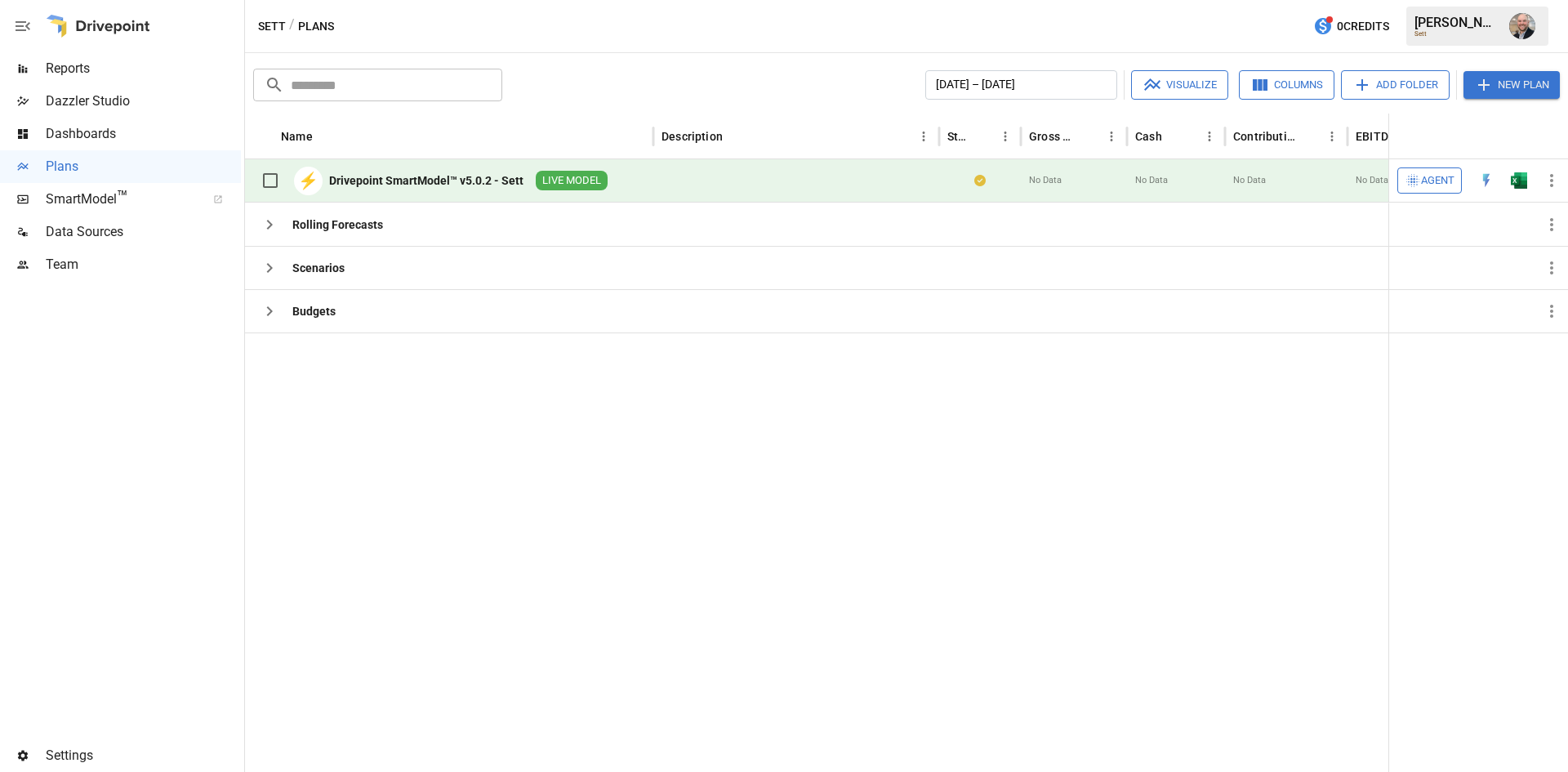
click at [1440, 174] on span "Agent" at bounding box center [1438, 181] width 34 height 19
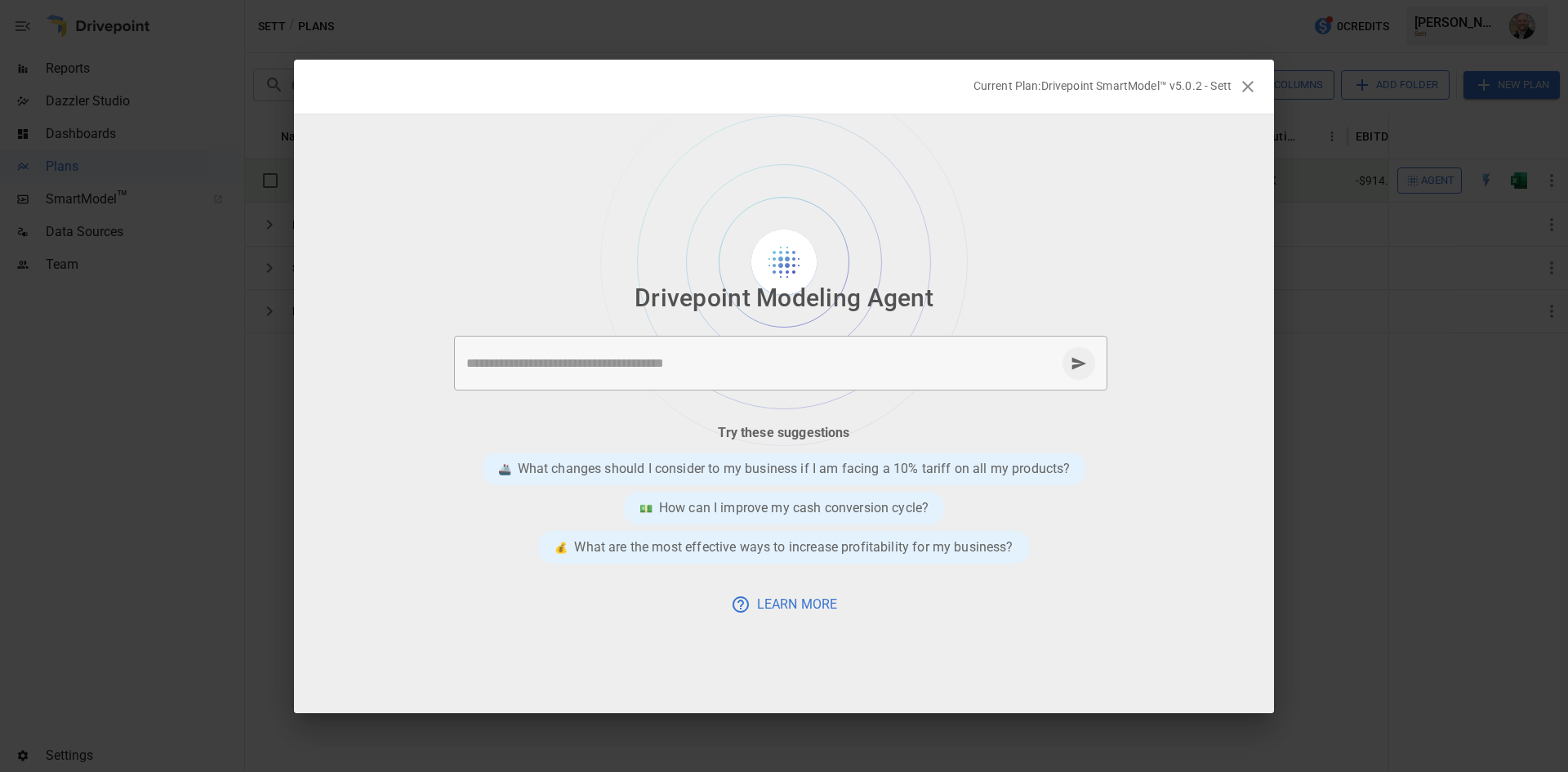
click at [608, 362] on textarea at bounding box center [761, 363] width 589 height 19
click at [703, 510] on p "How can I improve my cash conversion cycle?" at bounding box center [793, 507] width 270 height 20
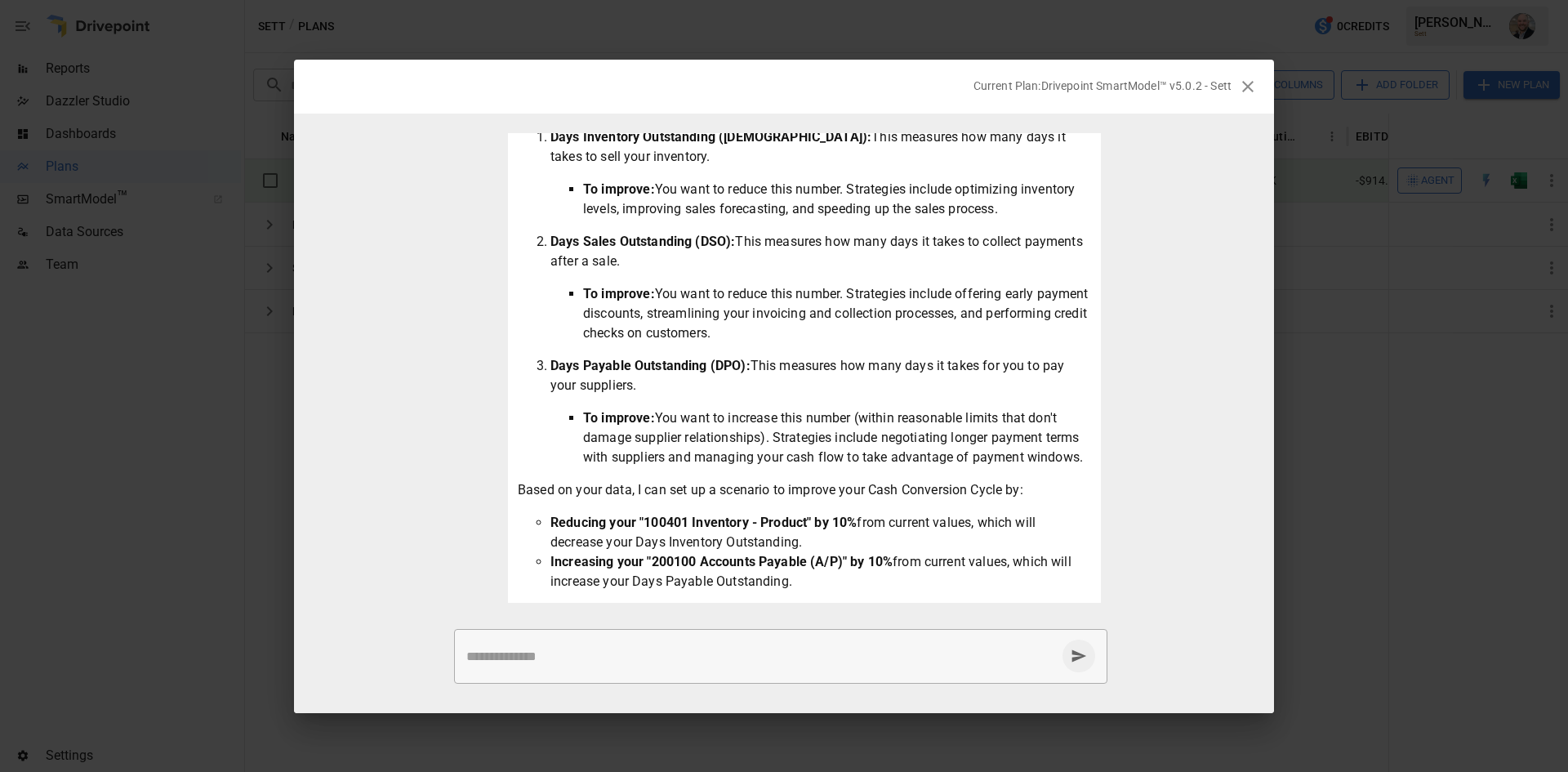
scroll to position [231, 0]
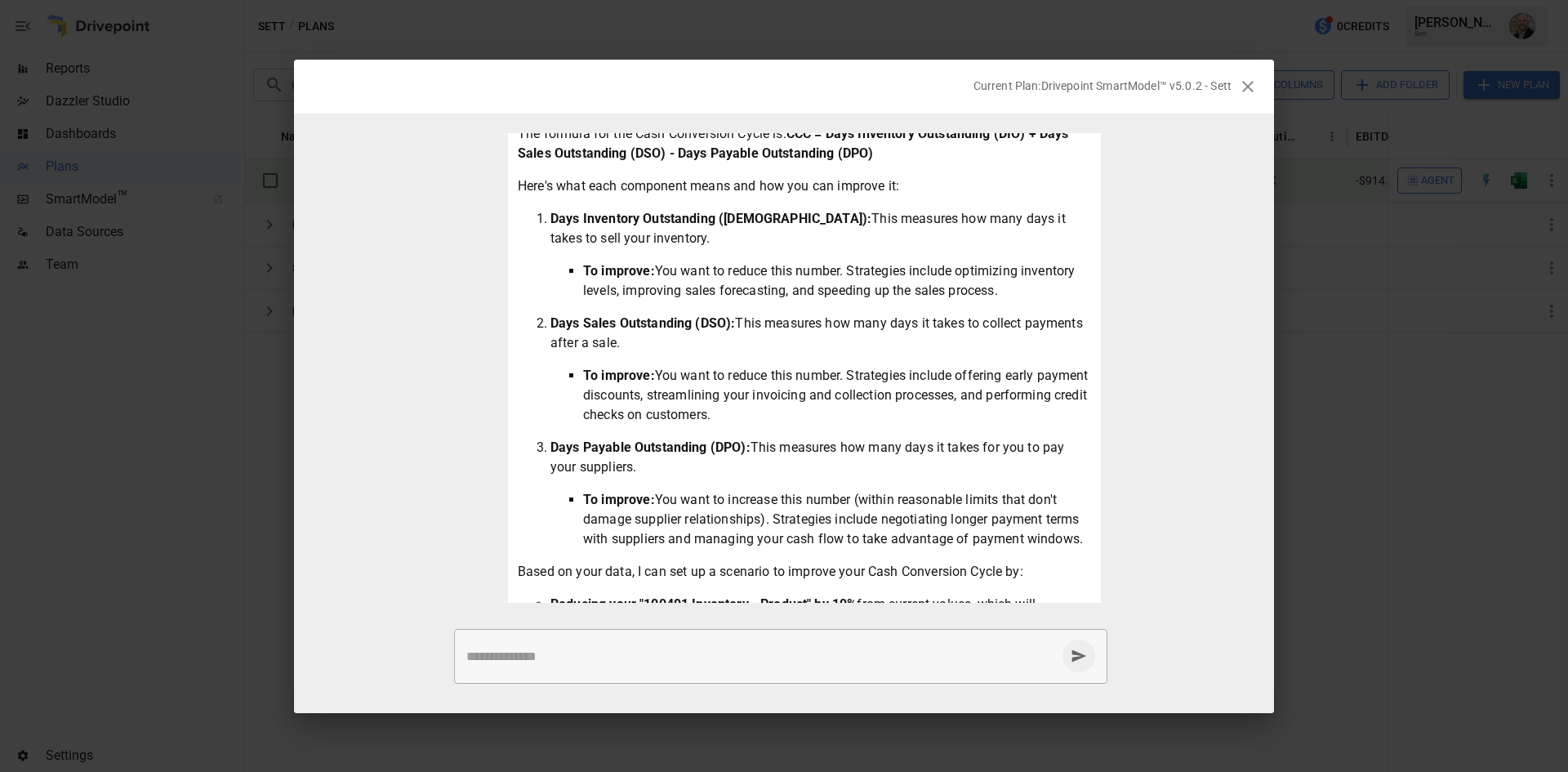
drag, startPoint x: 691, startPoint y: 363, endPoint x: 493, endPoint y: 223, distance: 242.5
click at [493, 223] on div "The Cash Conversion Cycle (CCC) is a key metric that measures the time it takes…" at bounding box center [784, 448] width 634 height 912
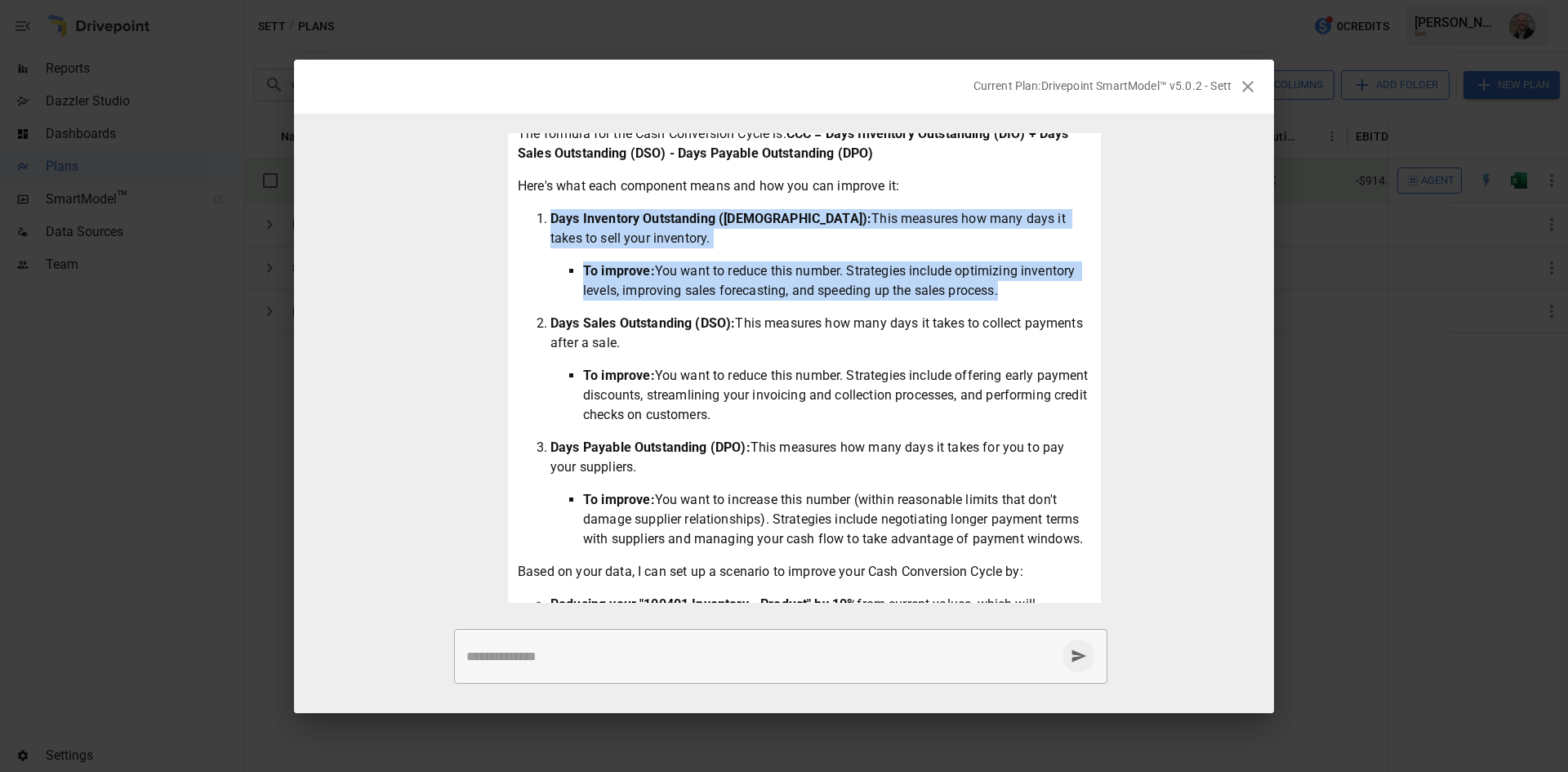
drag, startPoint x: 493, startPoint y: 223, endPoint x: 1064, endPoint y: 310, distance: 577.6
click at [1064, 313] on div "The Cash Conversion Cycle (CCC) is a key metric that measures the time it takes…" at bounding box center [784, 448] width 634 height 912
click at [1064, 301] on li "To improve: You want to reduce this number. Strategies include optimizing inven…" at bounding box center [837, 281] width 508 height 40
drag, startPoint x: 1065, startPoint y: 310, endPoint x: 993, endPoint y: 205, distance: 127.3
click at [993, 205] on div "The Cash Conversion Cycle (CCC) is a key metric that measures the time it takes…" at bounding box center [805, 441] width 574 height 817
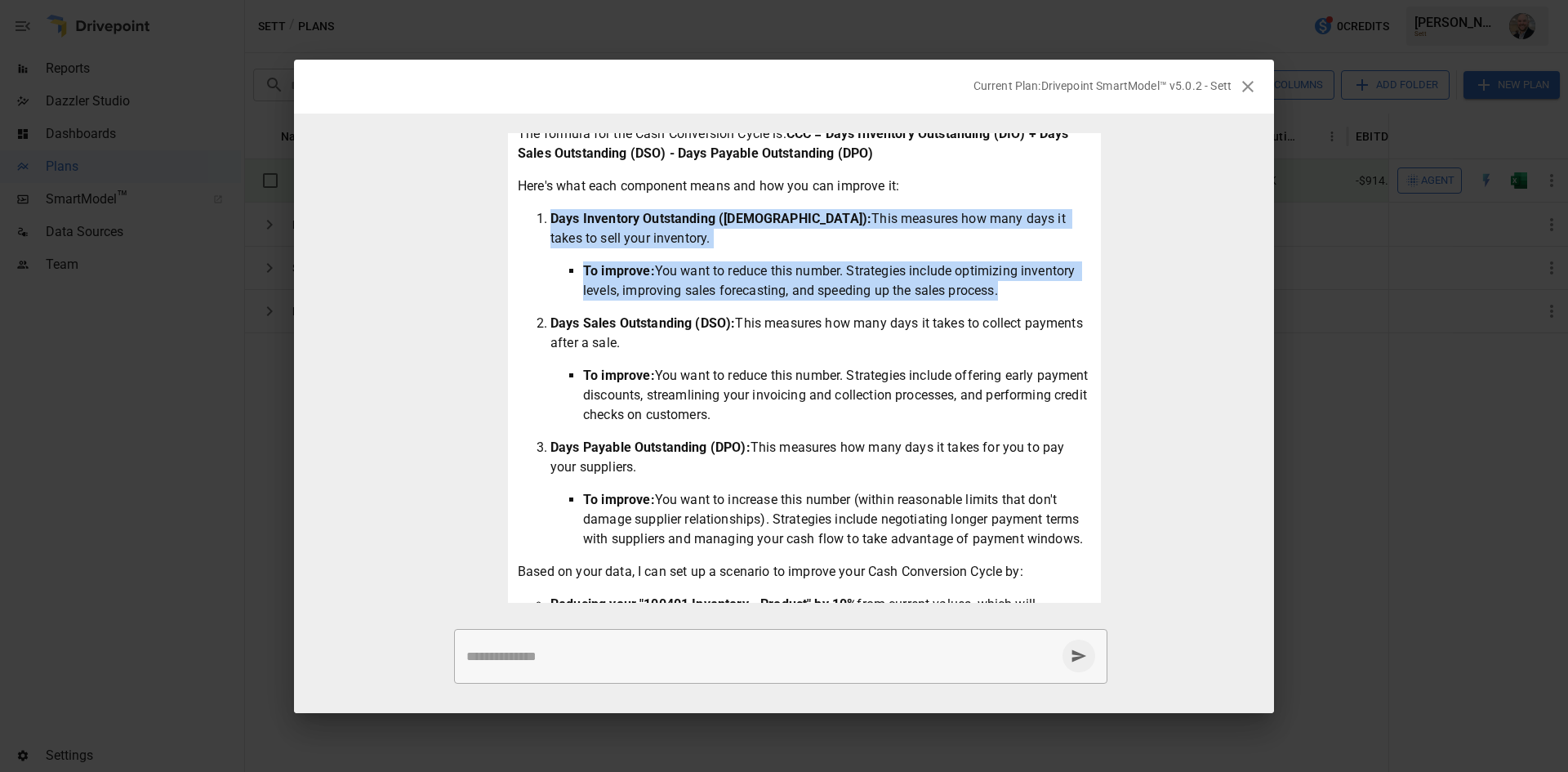
click at [993, 196] on p "Here's what each component means and how you can improve it:" at bounding box center [805, 186] width 574 height 20
drag, startPoint x: 993, startPoint y: 205, endPoint x: 1029, endPoint y: 310, distance: 111.0
click at [1029, 310] on div "The Cash Conversion Cycle (CCC) is a key metric that measures the time it takes…" at bounding box center [805, 441] width 574 height 817
click at [1029, 301] on li "To improve: You want to reduce this number. Strategies include optimizing inven…" at bounding box center [837, 281] width 508 height 40
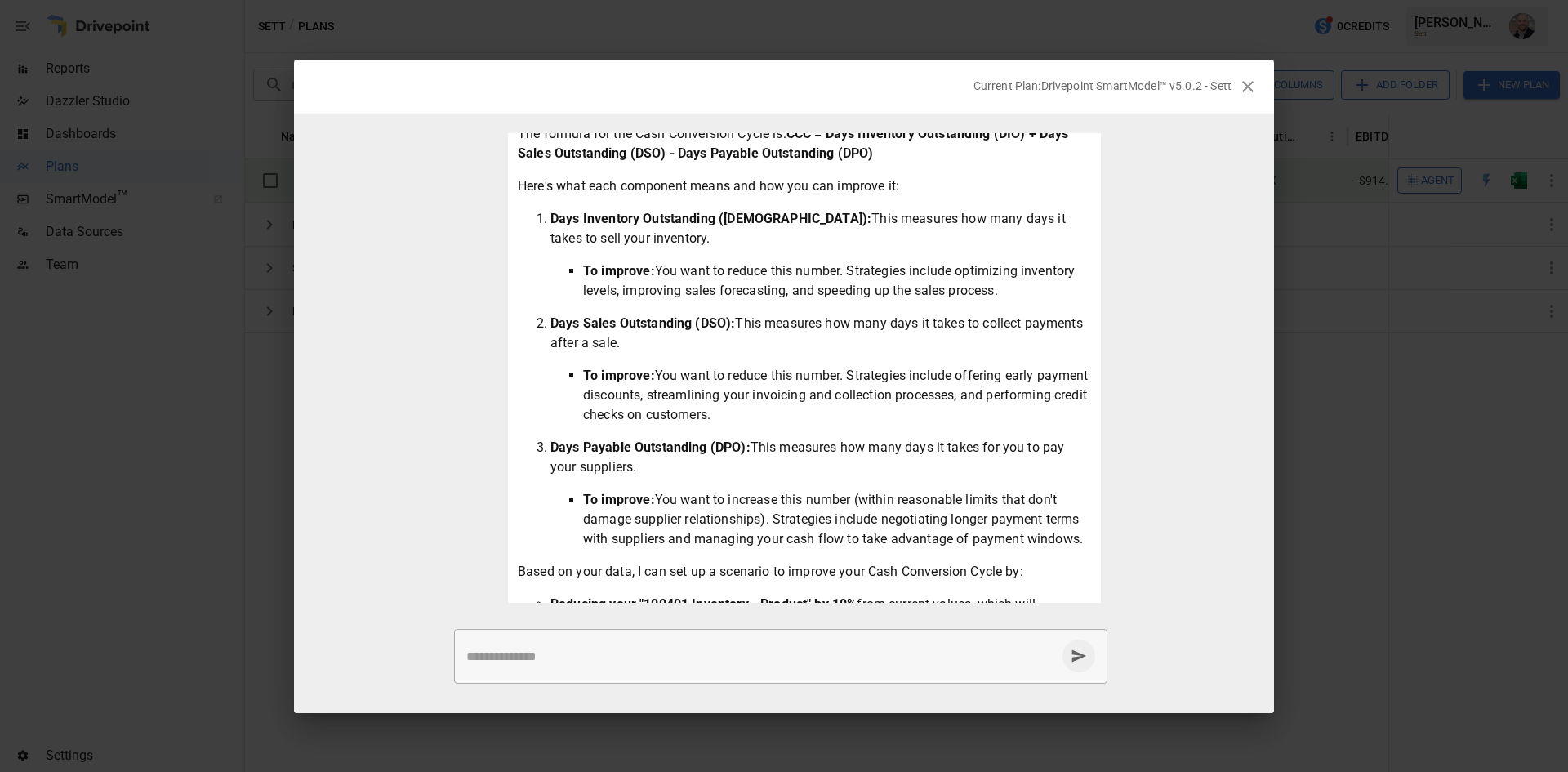
drag, startPoint x: 1029, startPoint y: 310, endPoint x: 1017, endPoint y: 446, distance: 136.5
click at [1017, 446] on ol "Days Inventory Outstanding (DIO): This measures how many days it takes to sell …" at bounding box center [805, 379] width 574 height 339
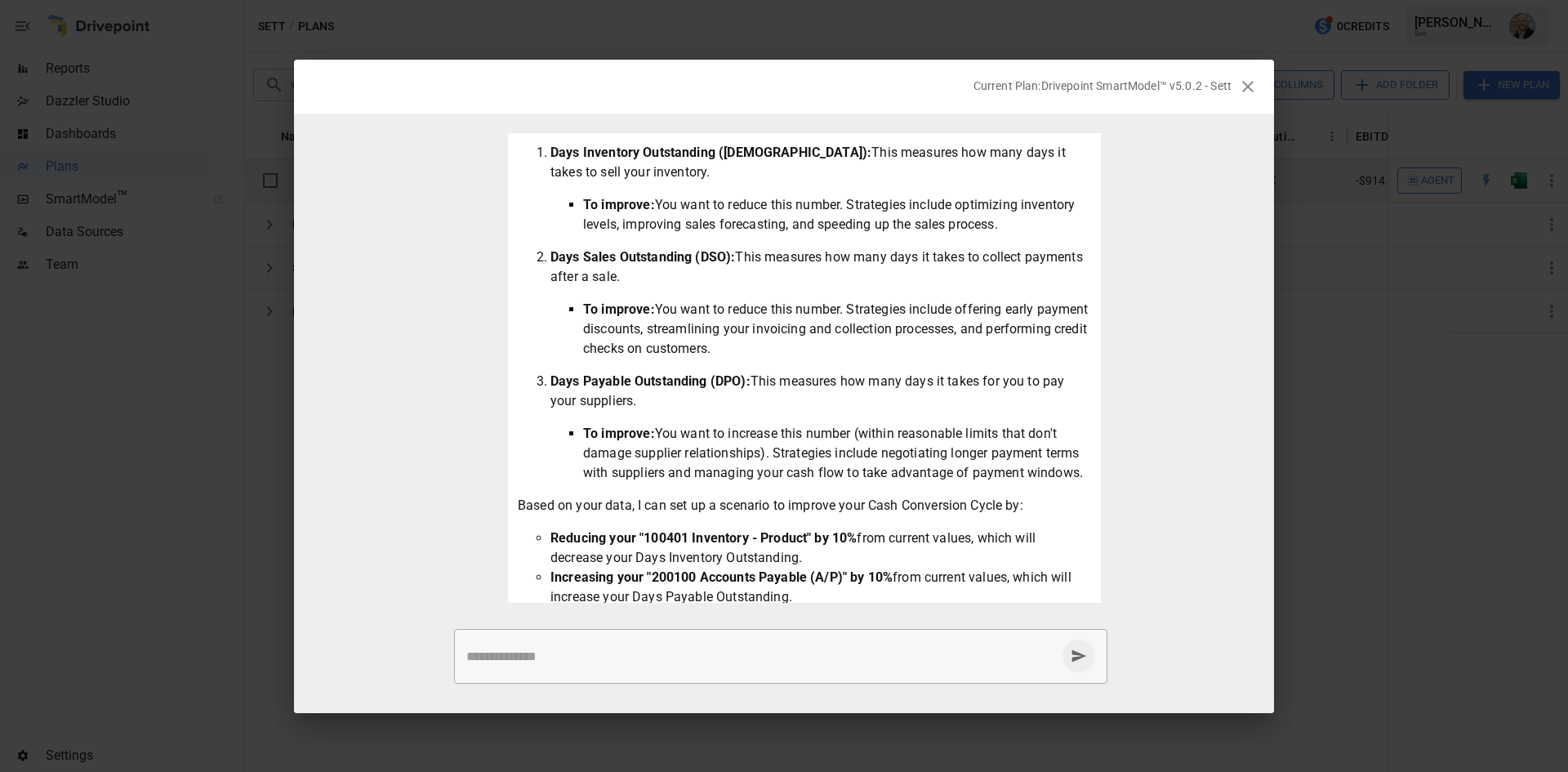
scroll to position [395, 0]
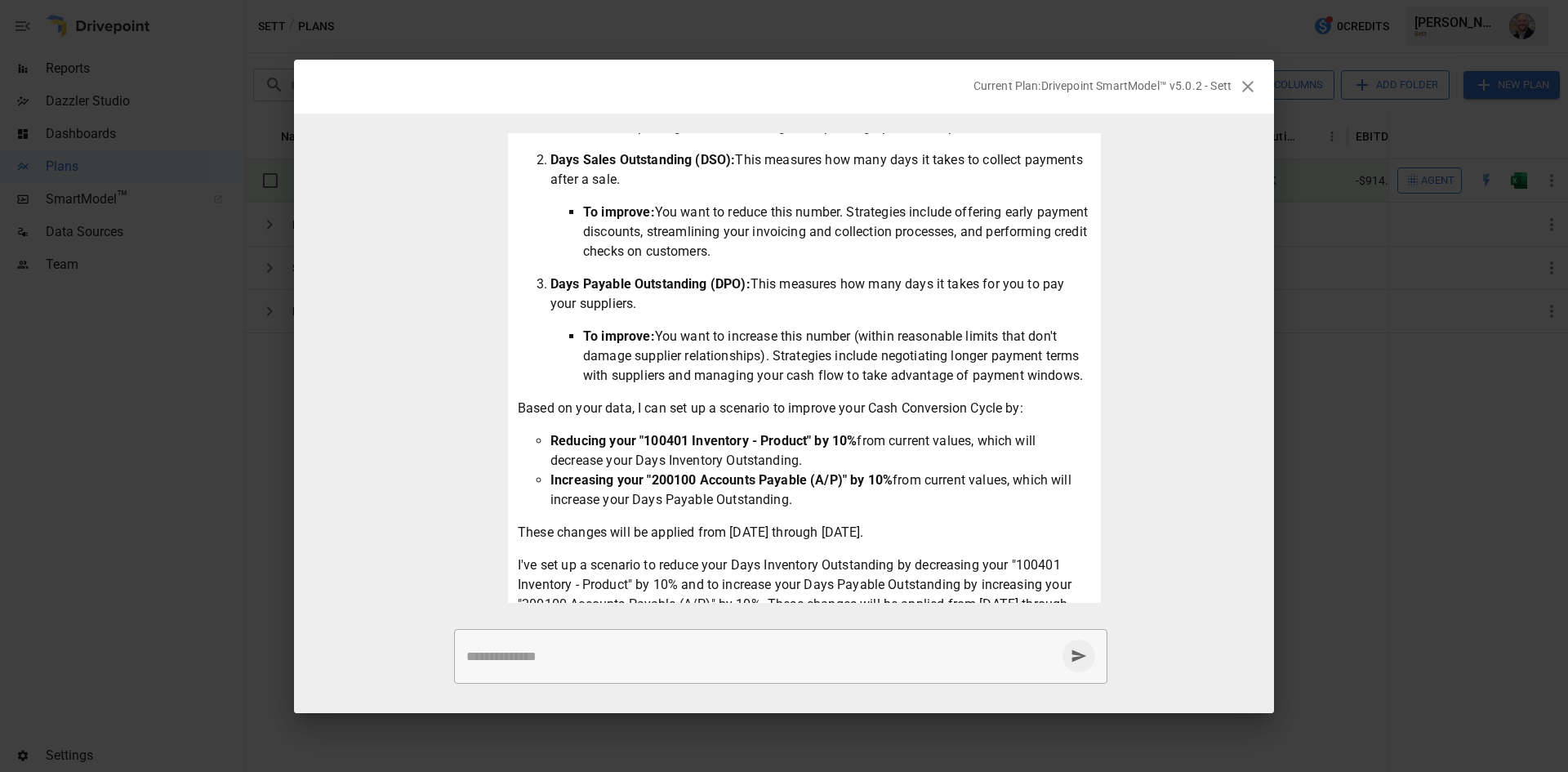
drag, startPoint x: 909, startPoint y: 275, endPoint x: 1073, endPoint y: 393, distance: 202.0
click at [1073, 385] on ol "Days Inventory Outstanding (DIO): This measures how many days it takes to sell …" at bounding box center [805, 215] width 574 height 339
click at [1073, 385] on li "To improve: You want to increase this number (within reasonable limits that don…" at bounding box center [837, 356] width 508 height 59
drag, startPoint x: 1061, startPoint y: 416, endPoint x: 1046, endPoint y: 518, distance: 103.1
click at [1046, 518] on div "The Cash Conversion Cycle (CCC) is a key metric that measures the time it takes…" at bounding box center [805, 277] width 574 height 817
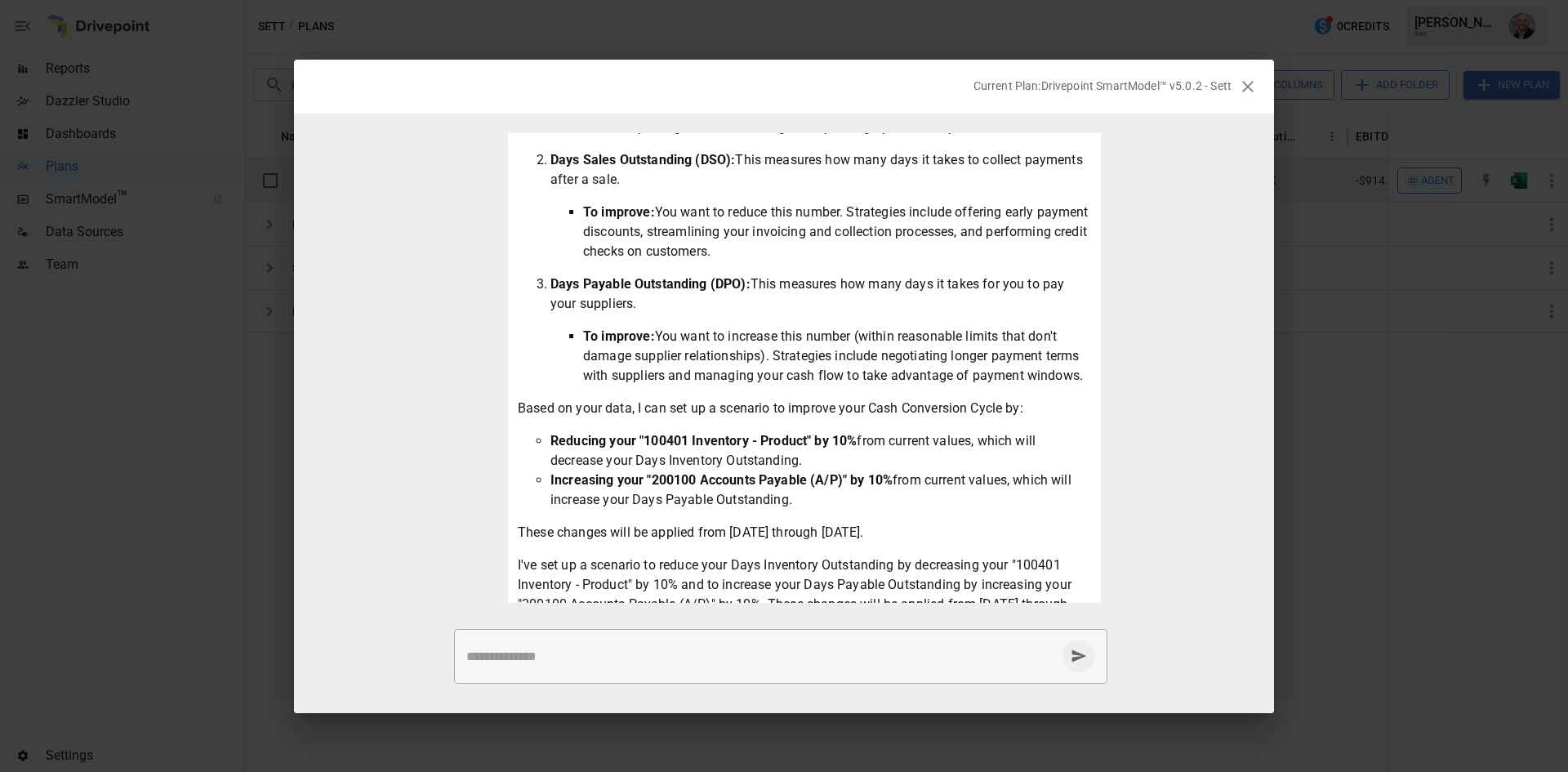
click at [1048, 510] on li "Increasing your "200100 Accounts Payable (A/P)" by 10% from current values, whi…" at bounding box center [821, 490] width 541 height 40
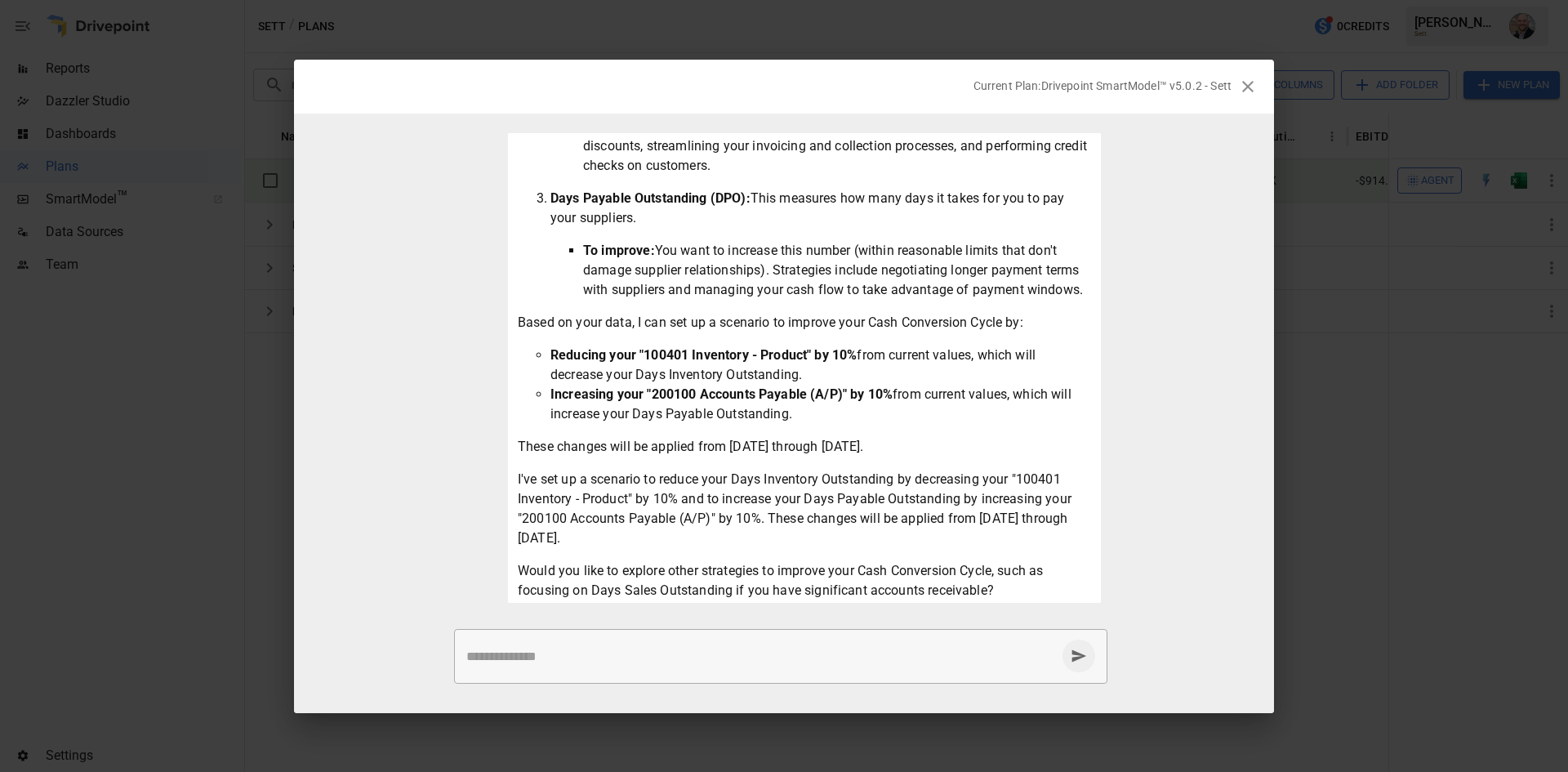
scroll to position [557, 0]
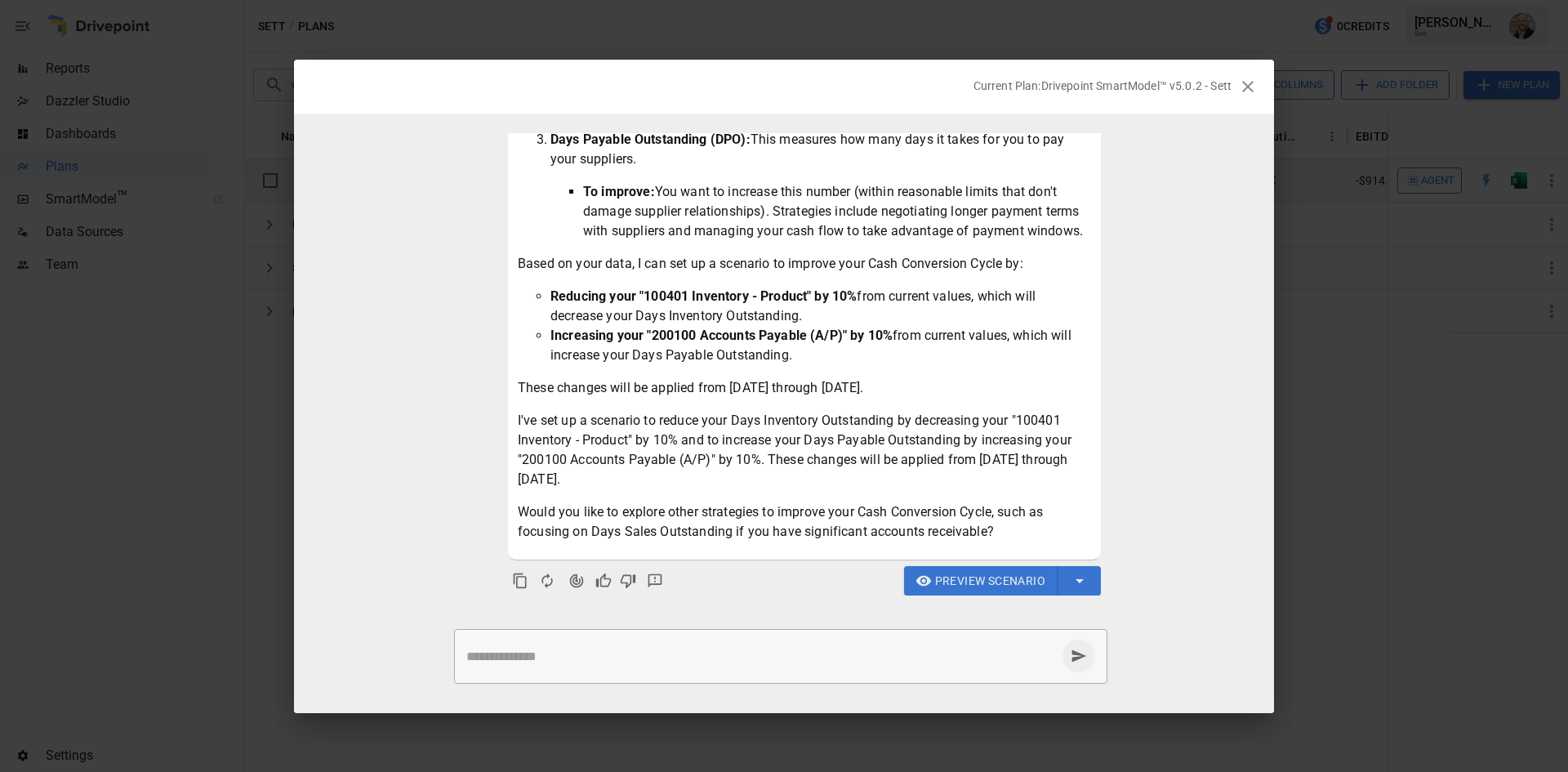
drag, startPoint x: 962, startPoint y: 441, endPoint x: 1019, endPoint y: 360, distance: 99.0
click at [1018, 365] on div "The Cash Conversion Cycle (CCC) is a key metric that measures the time it takes…" at bounding box center [805, 134] width 574 height 817
click at [1019, 360] on li "Increasing your "200100 Accounts Payable (A/P)" by 10% from current values, whi…" at bounding box center [821, 346] width 541 height 40
drag, startPoint x: 1019, startPoint y: 360, endPoint x: 966, endPoint y: 482, distance: 133.0
click at [966, 482] on div "The Cash Conversion Cycle (CCC) is a key metric that measures the time it takes…" at bounding box center [805, 134] width 574 height 817
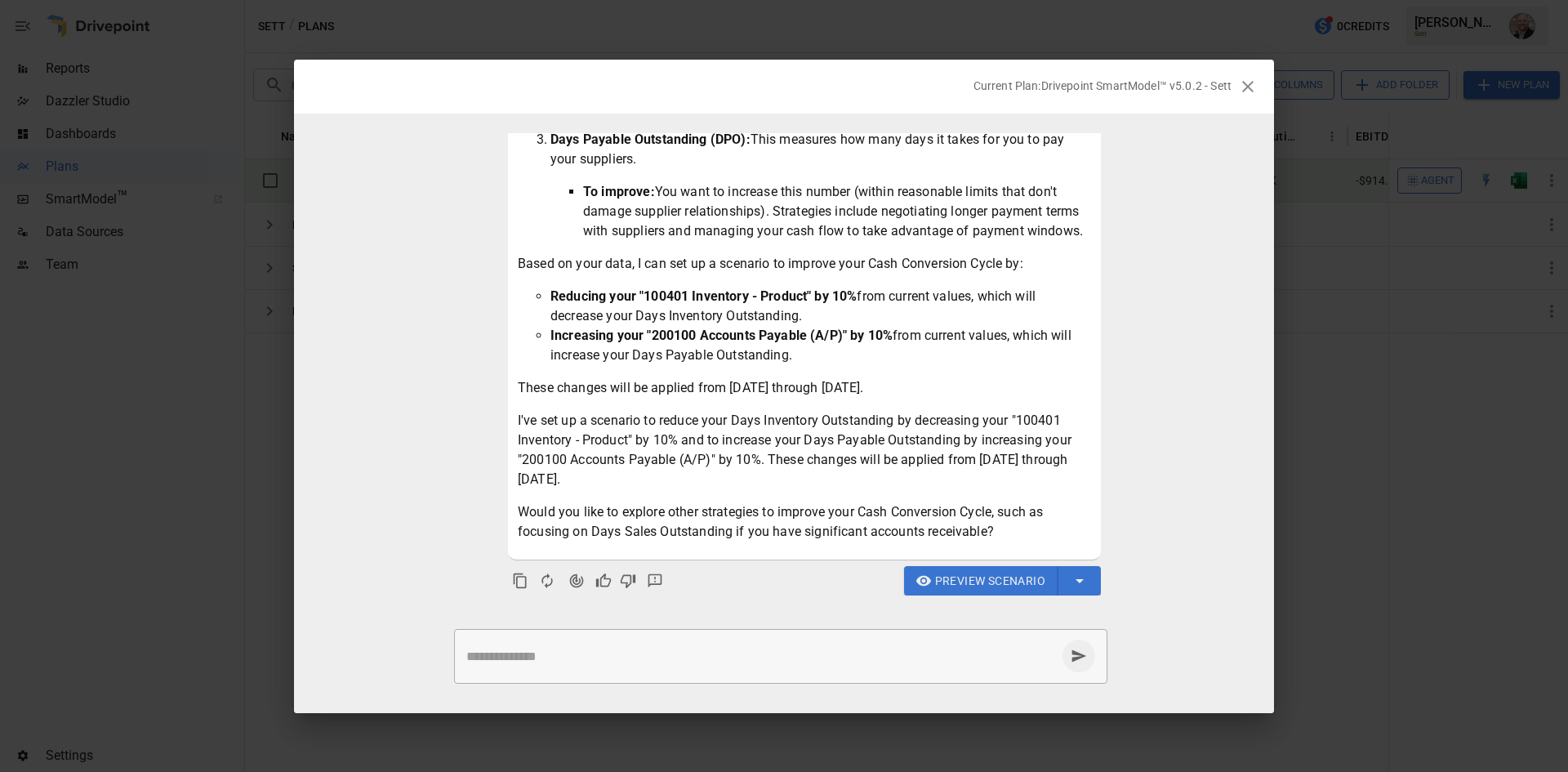
click at [966, 482] on p "I've set up a scenario to reduce your Days Inventory Outstanding by decreasing …" at bounding box center [805, 450] width 574 height 78
drag, startPoint x: 966, startPoint y: 480, endPoint x: 1019, endPoint y: 539, distance: 79.3
click at [1019, 539] on div "The Cash Conversion Cycle (CCC) is a key metric that measures the time it takes…" at bounding box center [805, 134] width 574 height 817
click at [1019, 539] on p "Would you like to explore other strategies to improve your Cash Conversion Cycl…" at bounding box center [805, 522] width 574 height 40
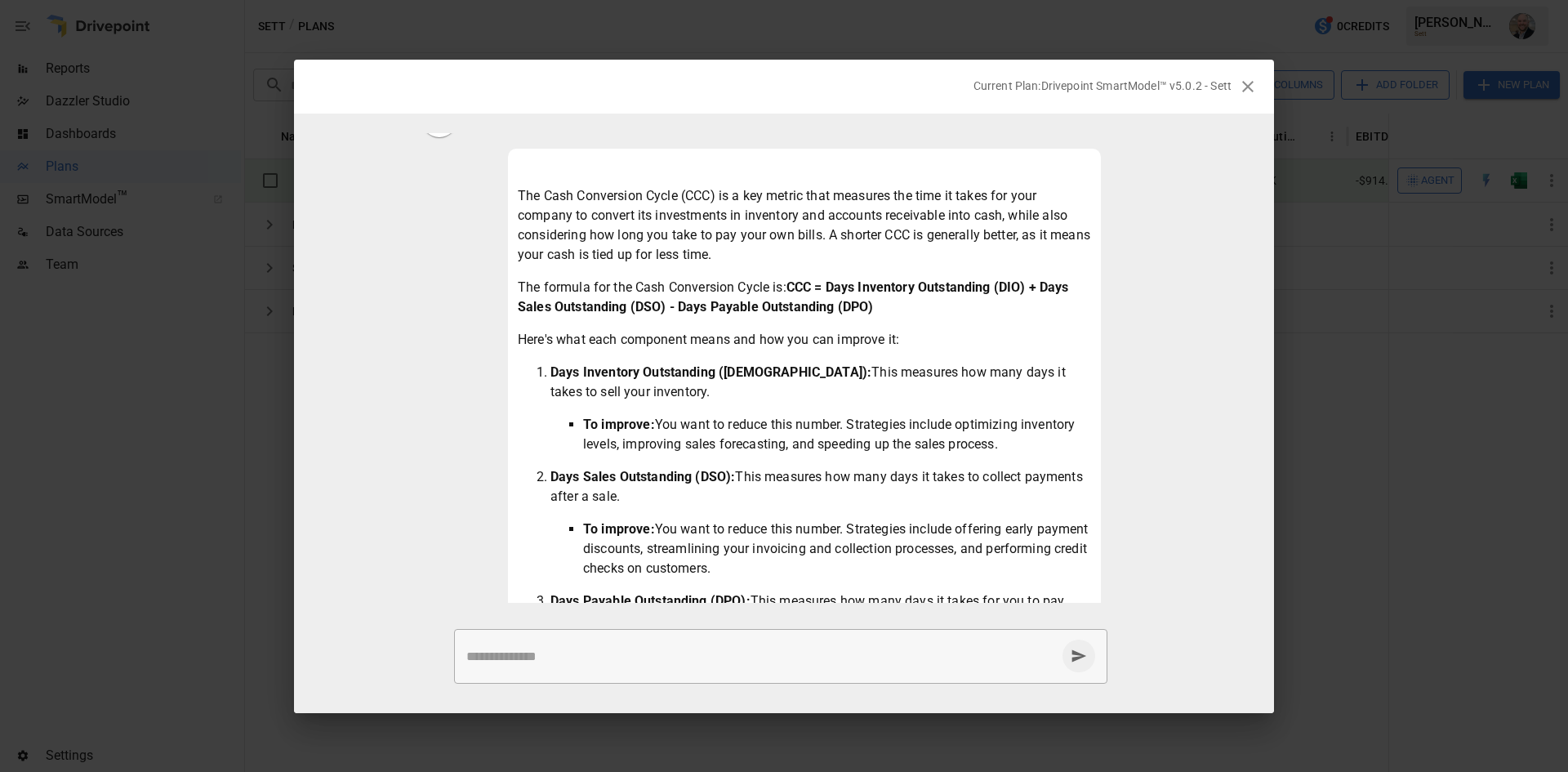
scroll to position [0, 0]
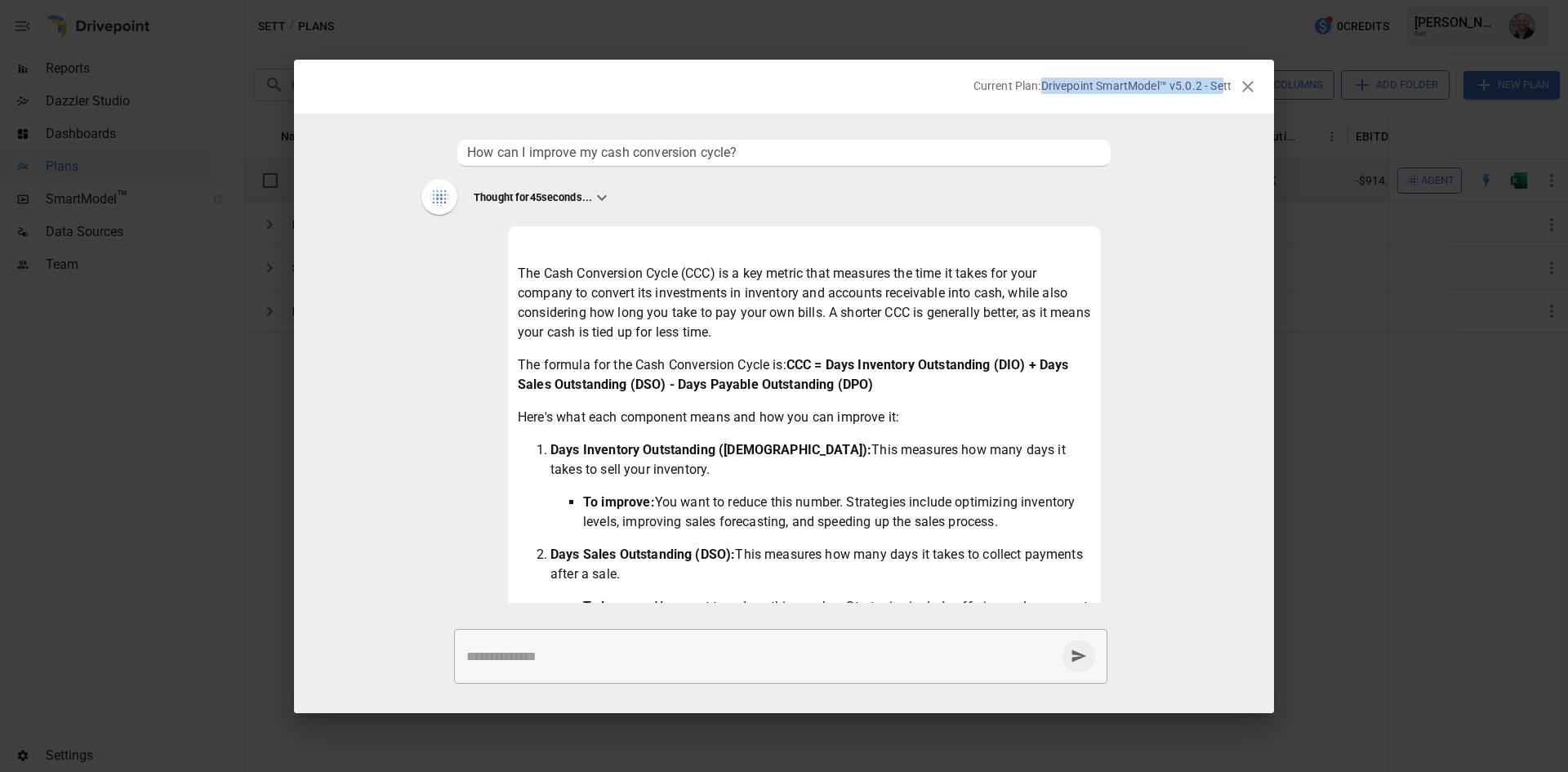
drag, startPoint x: 1039, startPoint y: 85, endPoint x: 1213, endPoint y: 80, distance: 174.1
click at [1222, 86] on p "Current Plan: Drivepoint SmartModel™ v5.0.2 - Sett" at bounding box center [1103, 85] width 258 height 16
click at [1205, 79] on p "Current Plan: Drivepoint SmartModel™ v5.0.2 - Sett" at bounding box center [1103, 85] width 258 height 16
click at [1238, 85] on button "button" at bounding box center [1248, 87] width 33 height 33
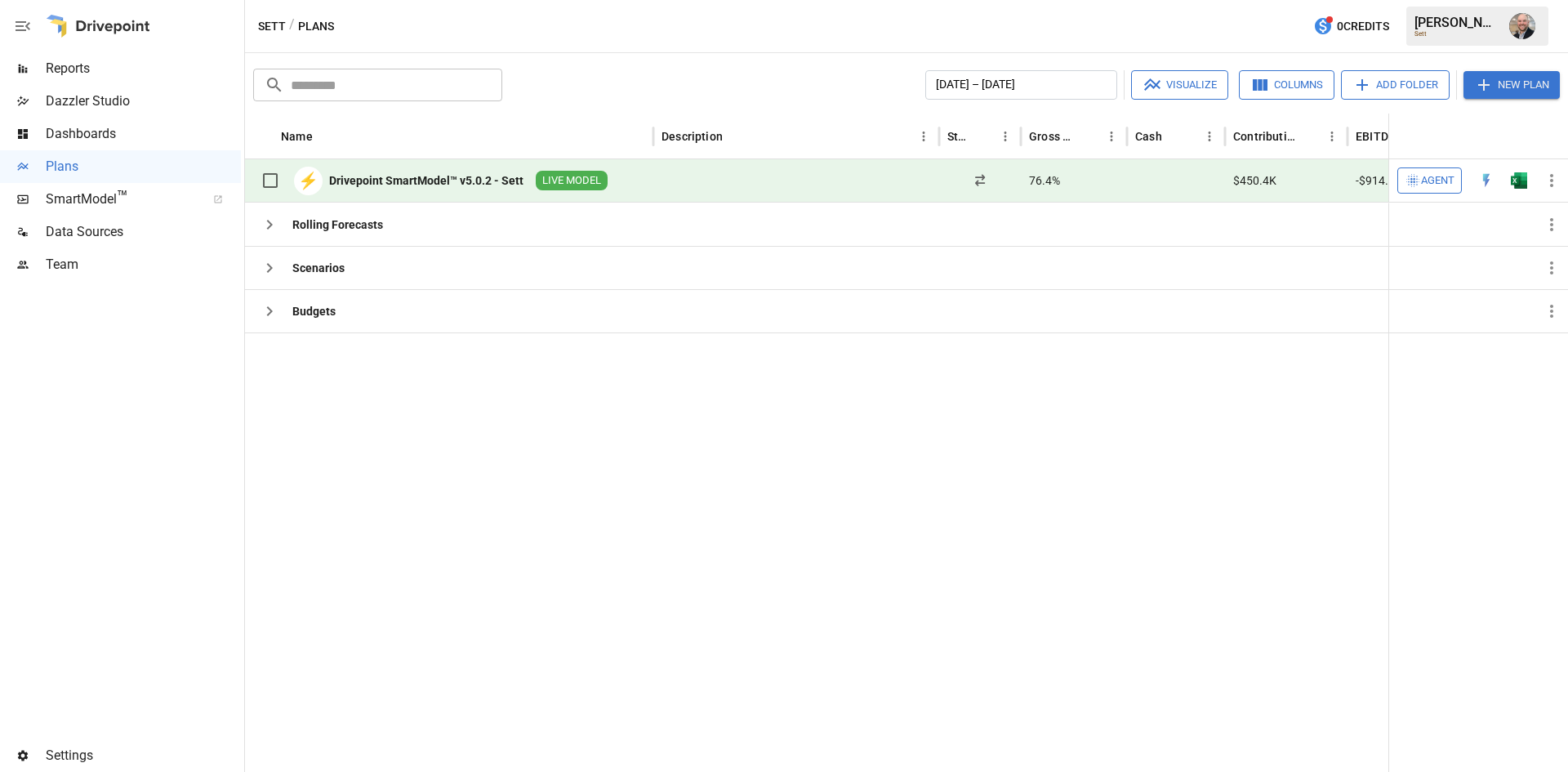
click at [1446, 179] on span "Agent" at bounding box center [1438, 181] width 34 height 19
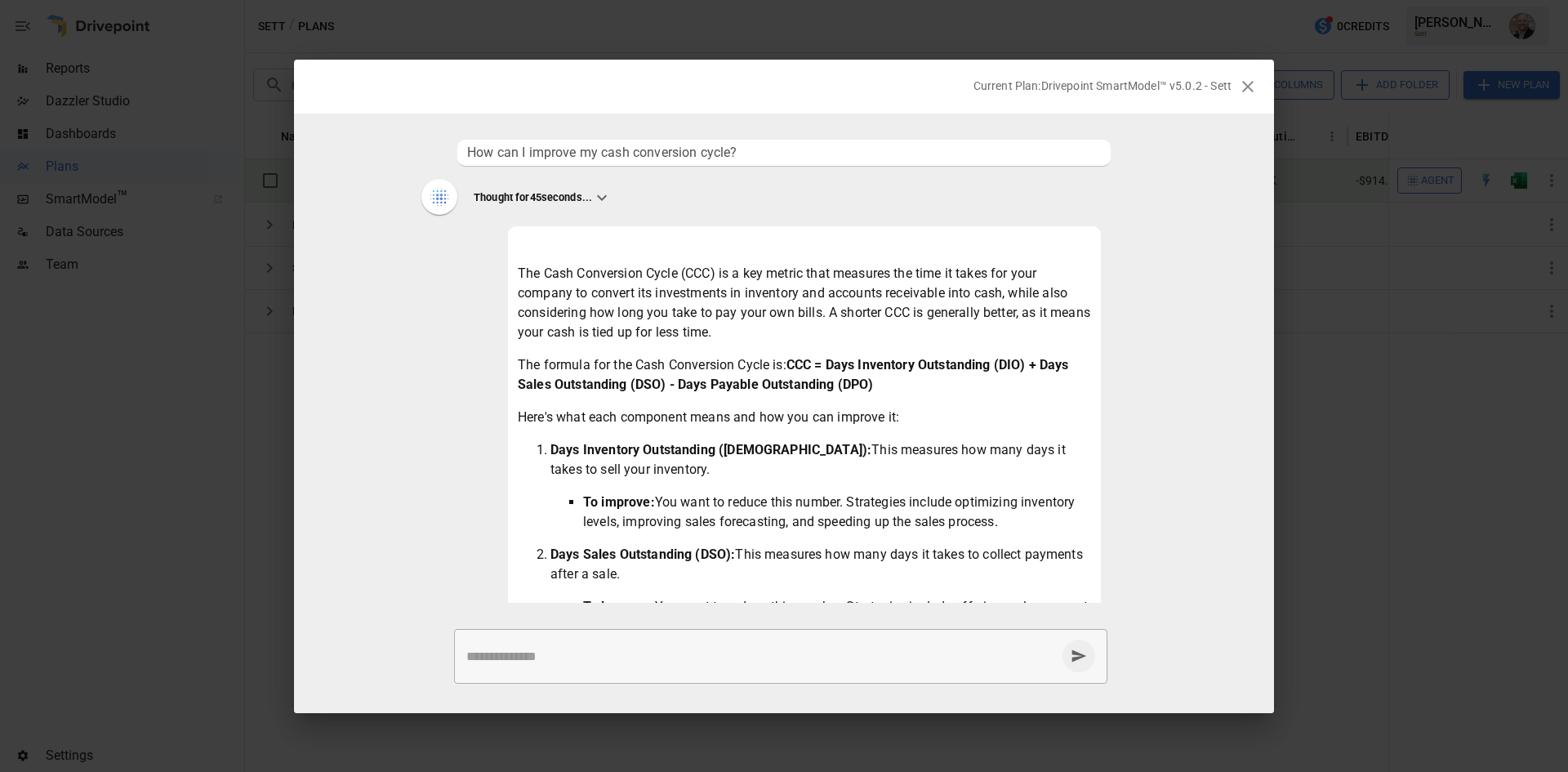
click at [609, 190] on icon at bounding box center [601, 197] width 20 height 20
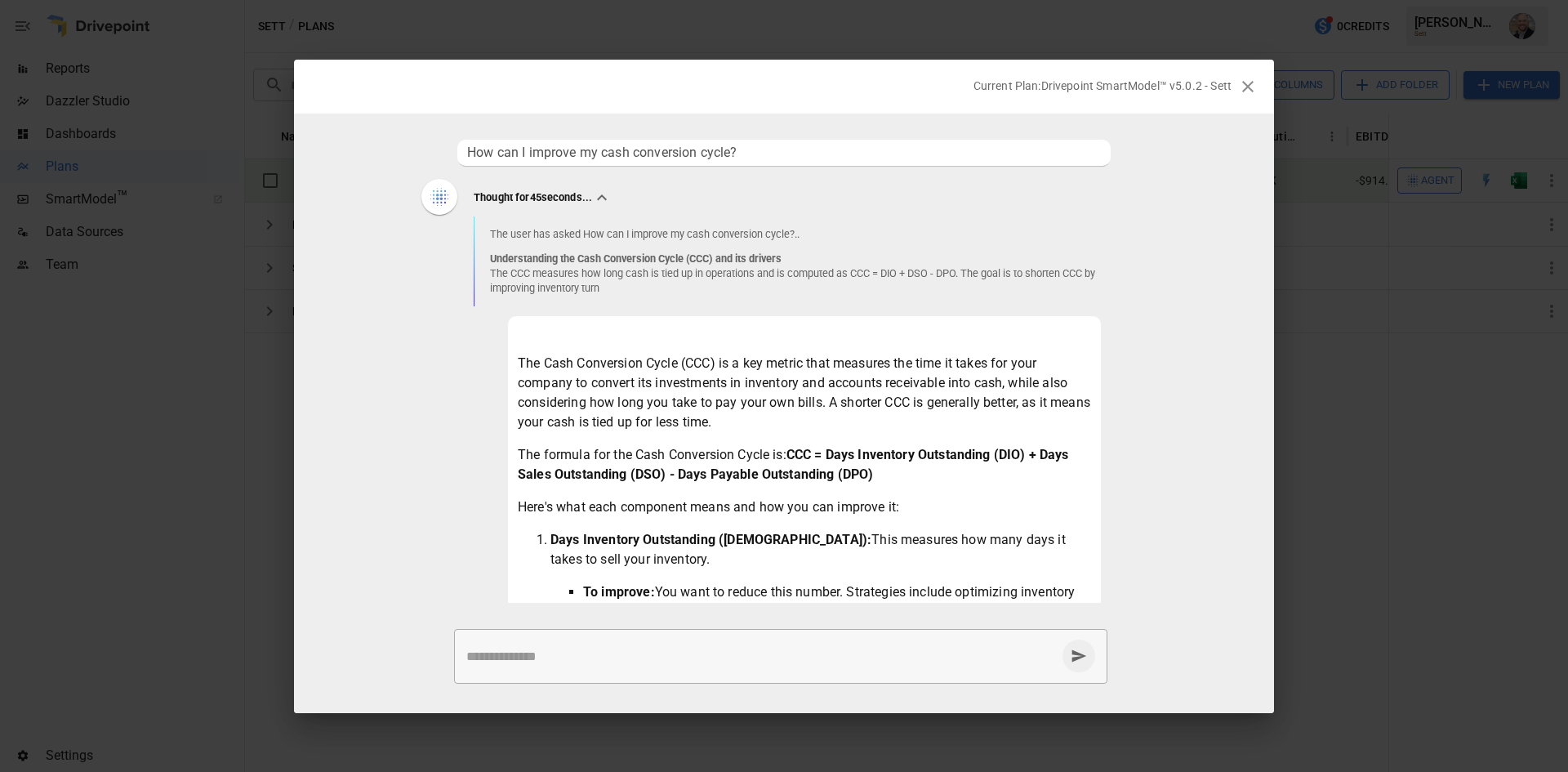
click at [602, 195] on icon at bounding box center [601, 197] width 20 height 20
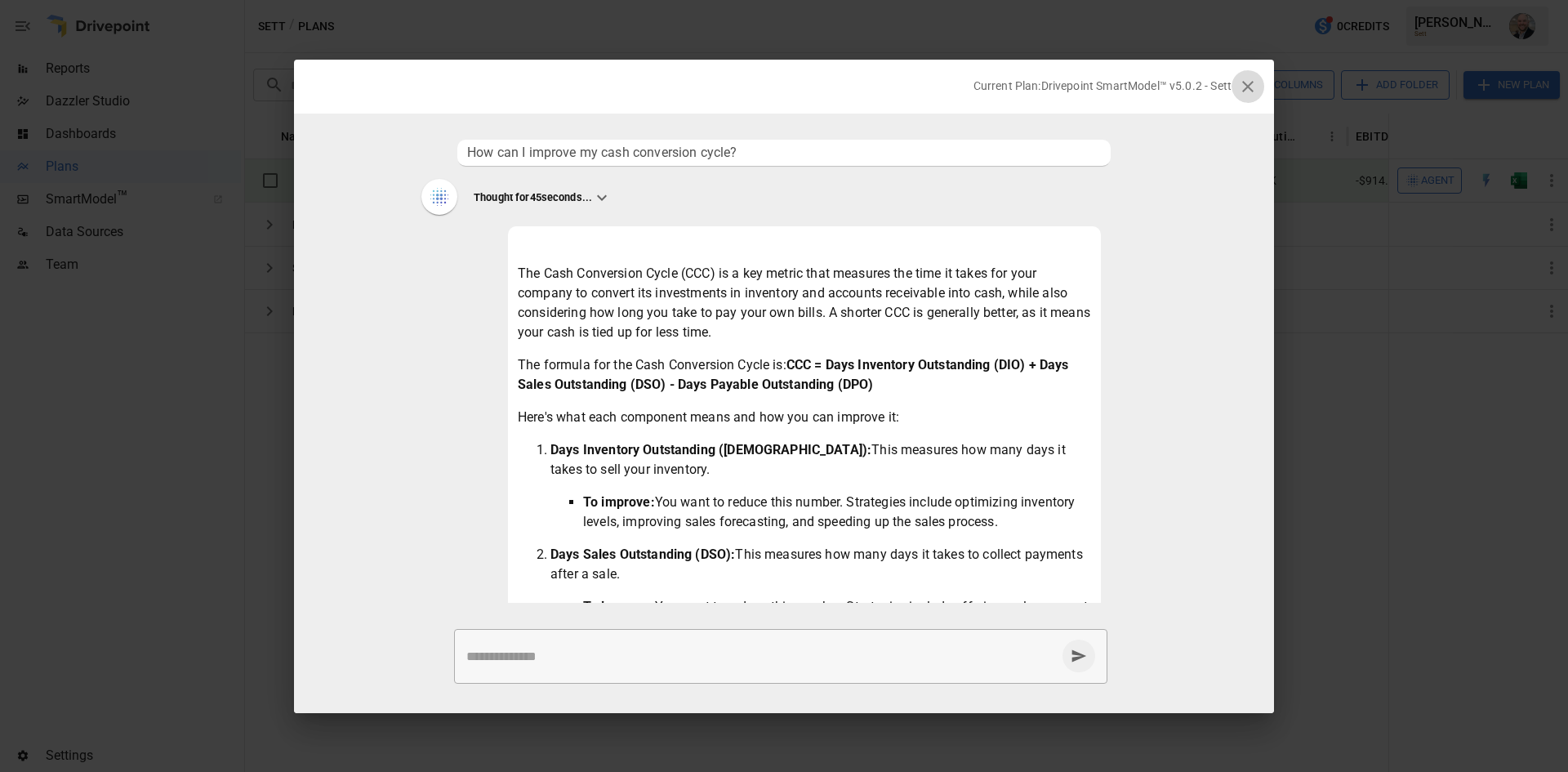
click at [1248, 87] on icon "button" at bounding box center [1248, 86] width 11 height 11
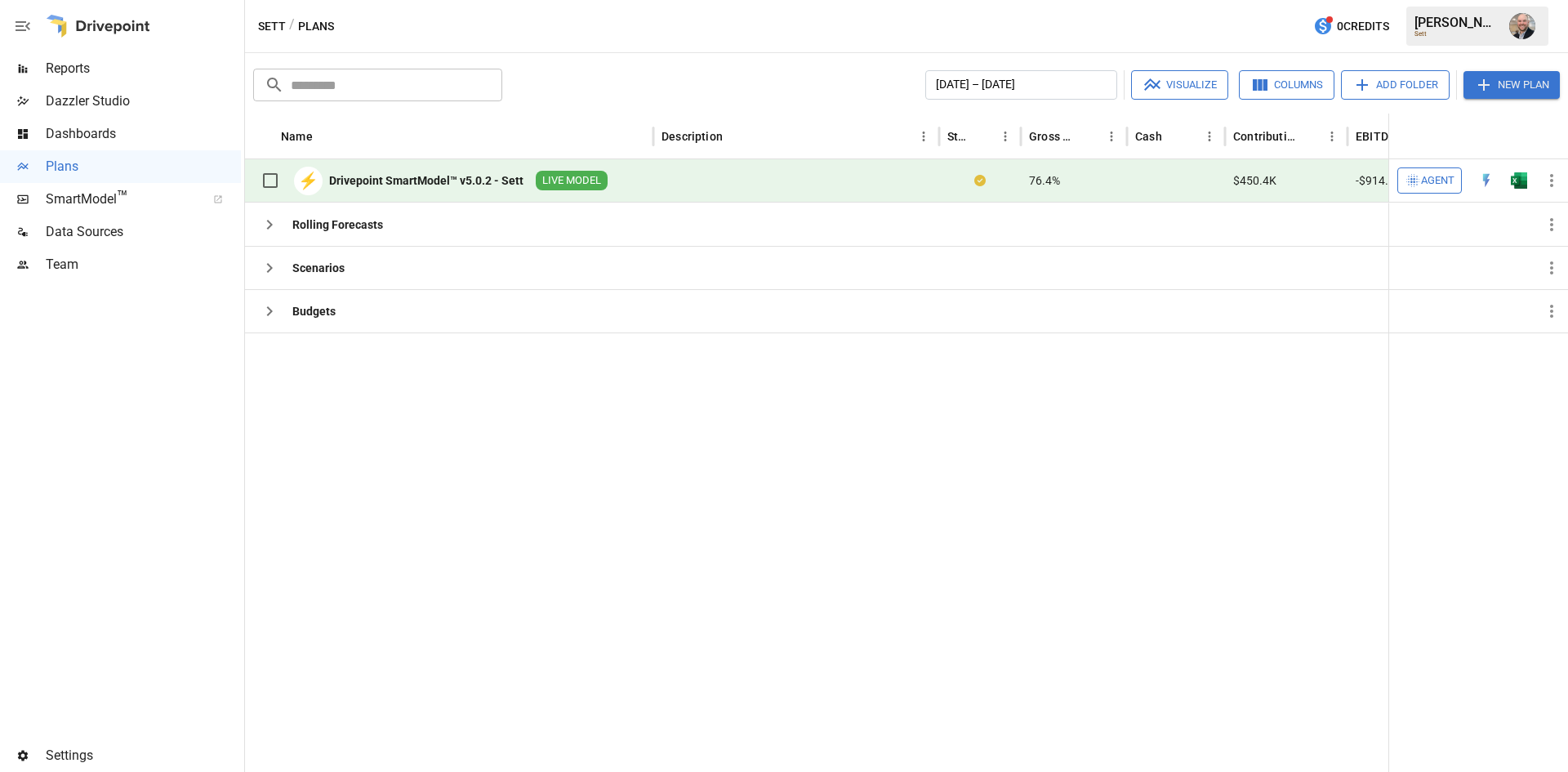
drag, startPoint x: 1437, startPoint y: 184, endPoint x: 842, endPoint y: 442, distance: 648.5
click at [838, 443] on div at bounding box center [1053, 552] width 1617 height 439
click at [1422, 177] on span "Agent" at bounding box center [1438, 181] width 34 height 19
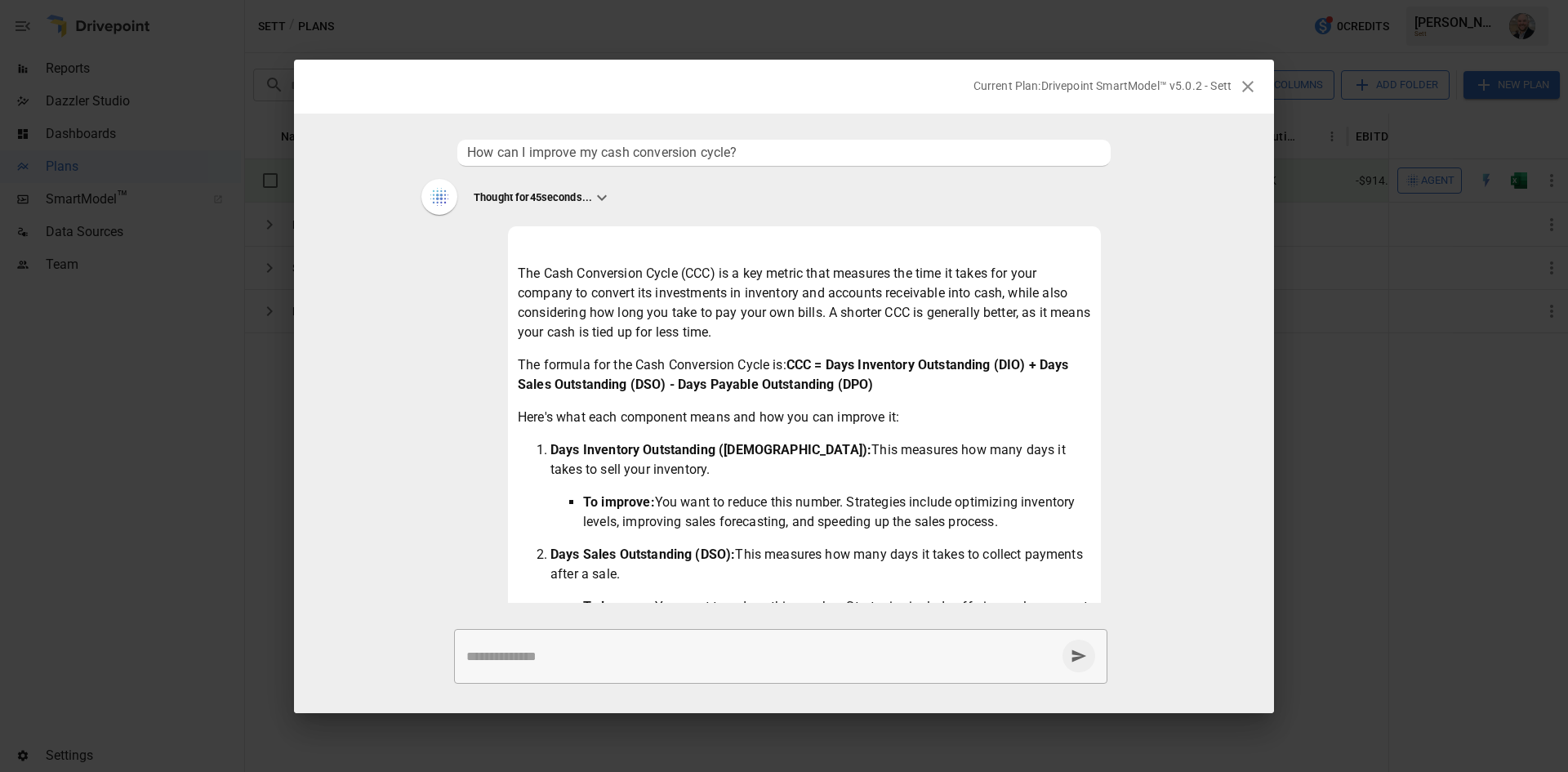
click at [583, 653] on textarea at bounding box center [761, 657] width 589 height 19
click at [768, 147] on span "How can I improve my cash conversion cycle?" at bounding box center [784, 153] width 634 height 20
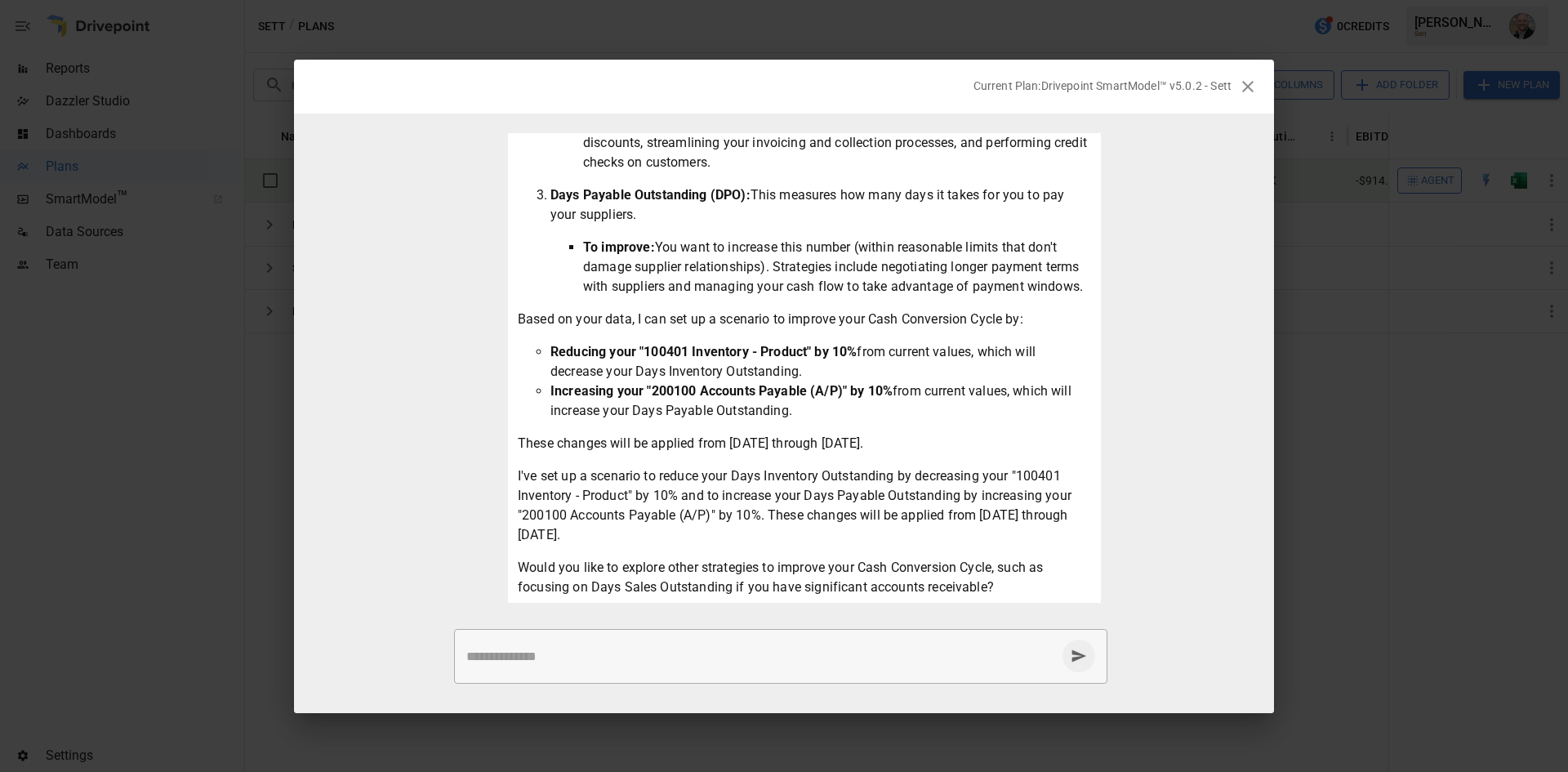
scroll to position [557, 0]
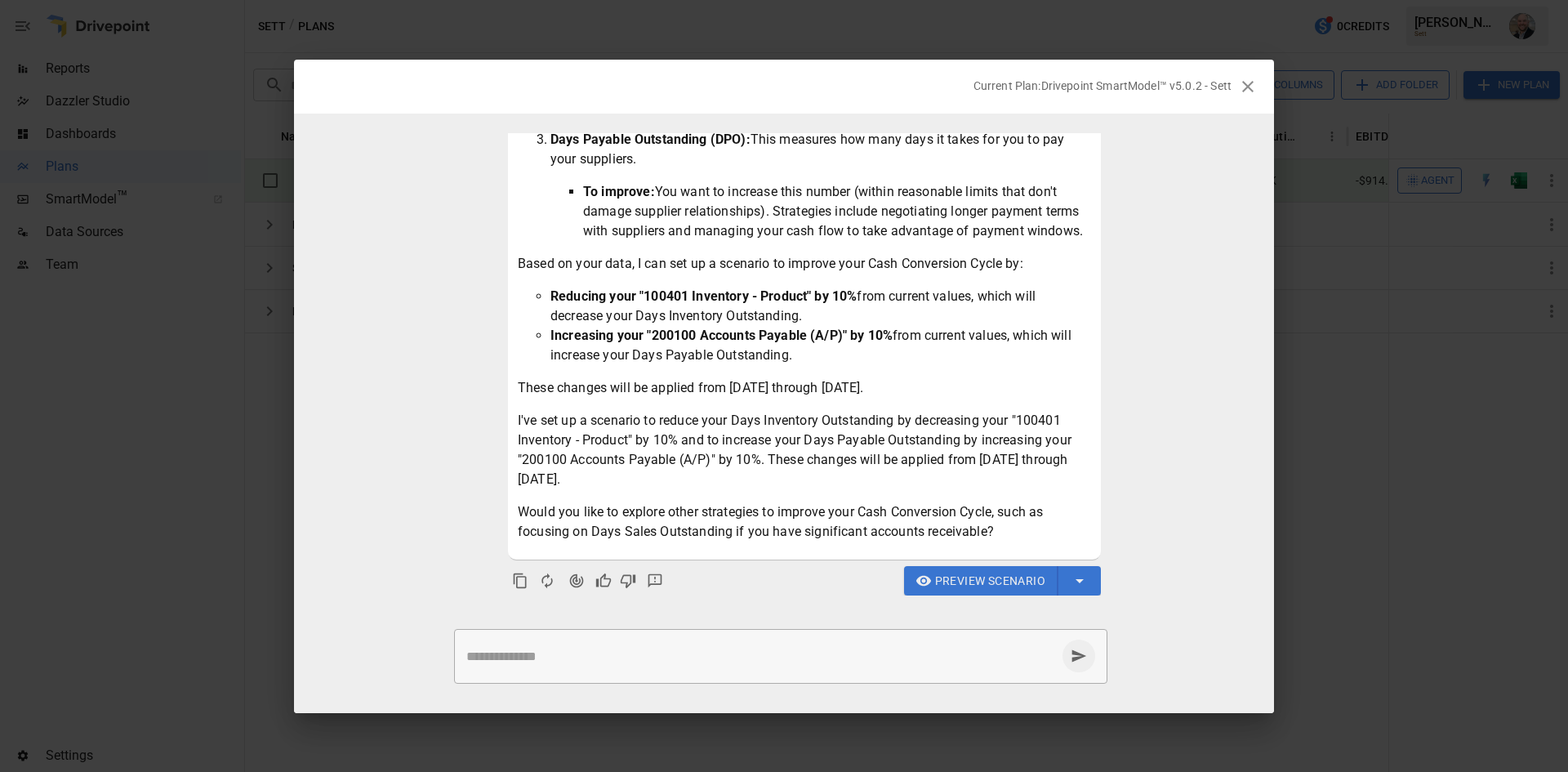
drag, startPoint x: 556, startPoint y: 293, endPoint x: 903, endPoint y: 368, distance: 355.0
click at [903, 368] on div "The Cash Conversion Cycle (CCC) is a key metric that measures the time it takes…" at bounding box center [805, 134] width 574 height 817
drag, startPoint x: 903, startPoint y: 368, endPoint x: 540, endPoint y: 289, distance: 371.5
click at [540, 289] on div "The Cash Conversion Cycle (CCC) is a key metric that measures the time it takes…" at bounding box center [805, 134] width 574 height 817
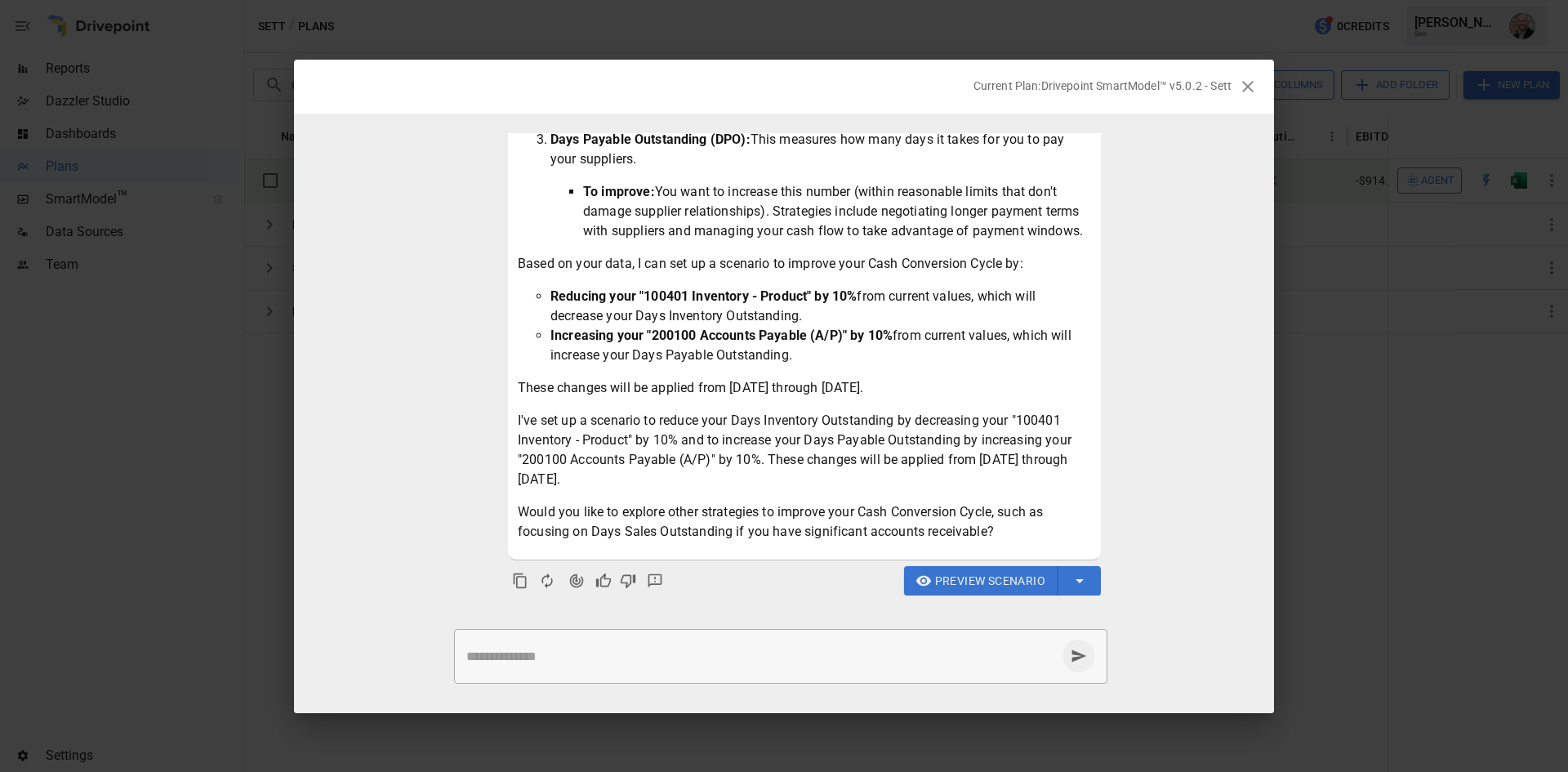
click at [540, 289] on ul "Reducing your "100401 Inventory - Product" by 10% from current values, which wi…" at bounding box center [805, 326] width 574 height 78
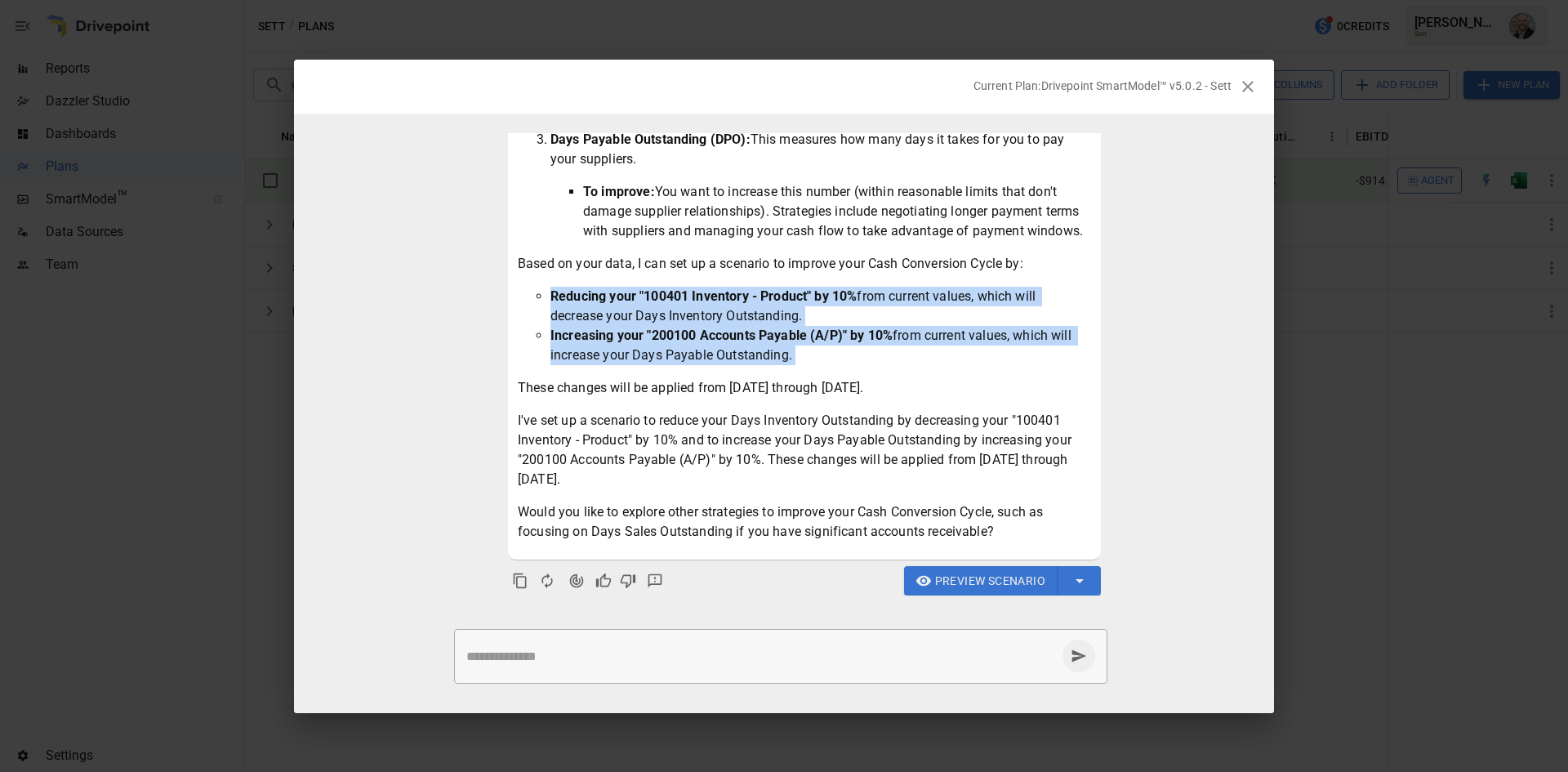
drag, startPoint x: 540, startPoint y: 289, endPoint x: 950, endPoint y: 361, distance: 416.3
click at [950, 361] on ul "Reducing your "100401 Inventory - Product" by 10% from current values, which wi…" at bounding box center [805, 326] width 574 height 78
click at [950, 361] on li "Increasing your "200100 Accounts Payable (A/P)" by 10% from current values, whi…" at bounding box center [821, 346] width 541 height 40
